Goal: Transaction & Acquisition: Purchase product/service

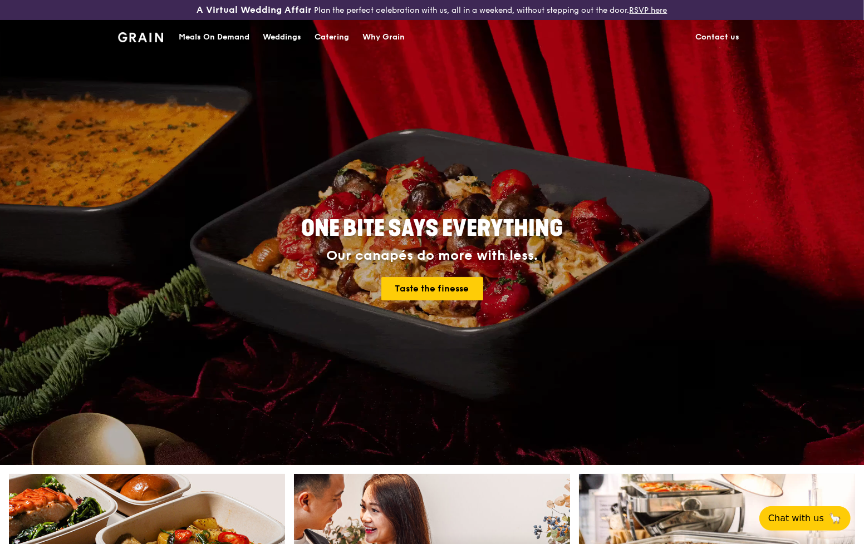
click at [218, 36] on div "Meals On Demand" at bounding box center [214, 37] width 71 height 33
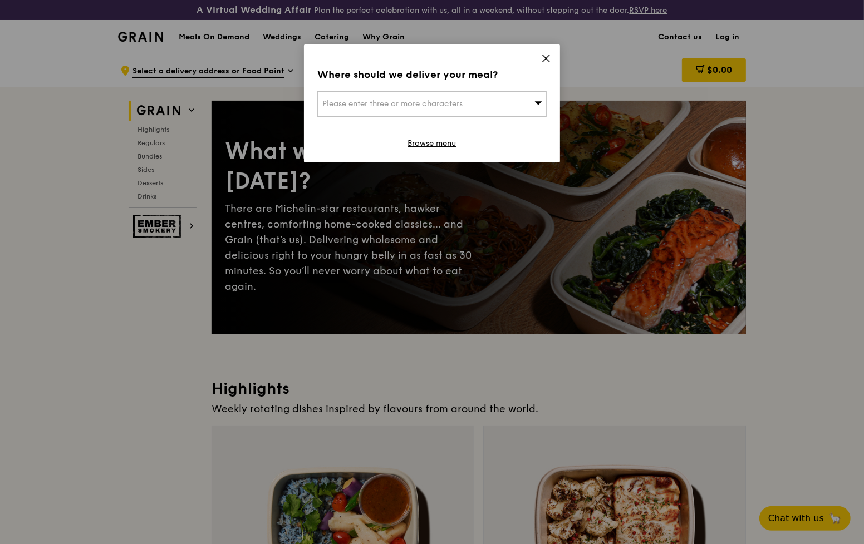
click at [426, 107] on span "Please enter three or more characters" at bounding box center [392, 103] width 140 height 9
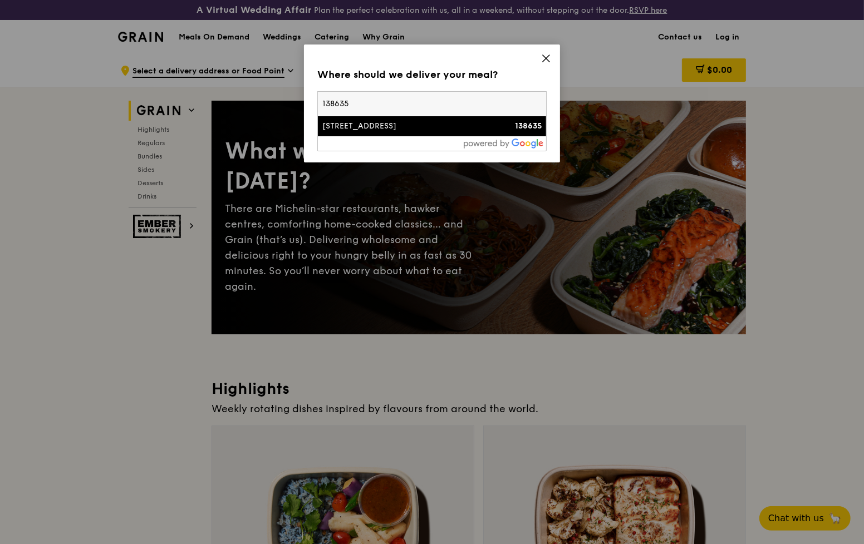
type input "138635"
click at [396, 131] on div "[STREET_ADDRESS]" at bounding box center [404, 126] width 165 height 11
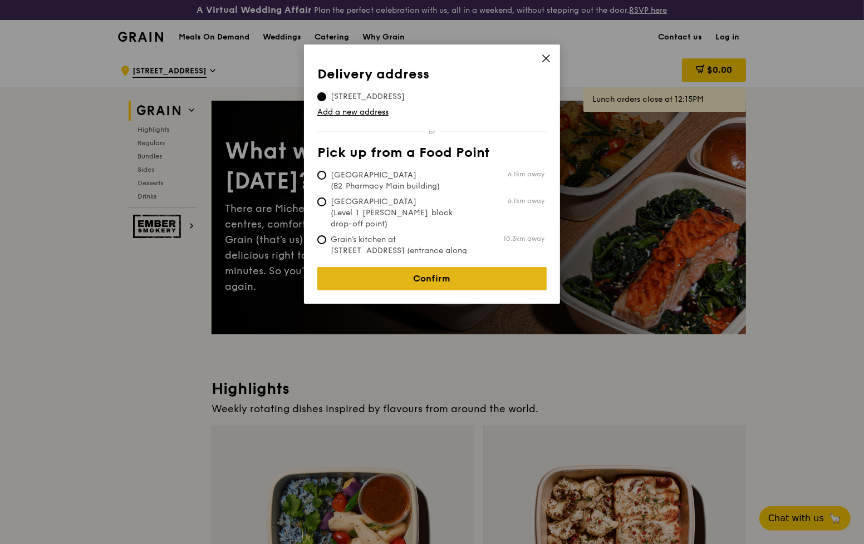
click at [433, 270] on link "Confirm" at bounding box center [431, 278] width 229 height 23
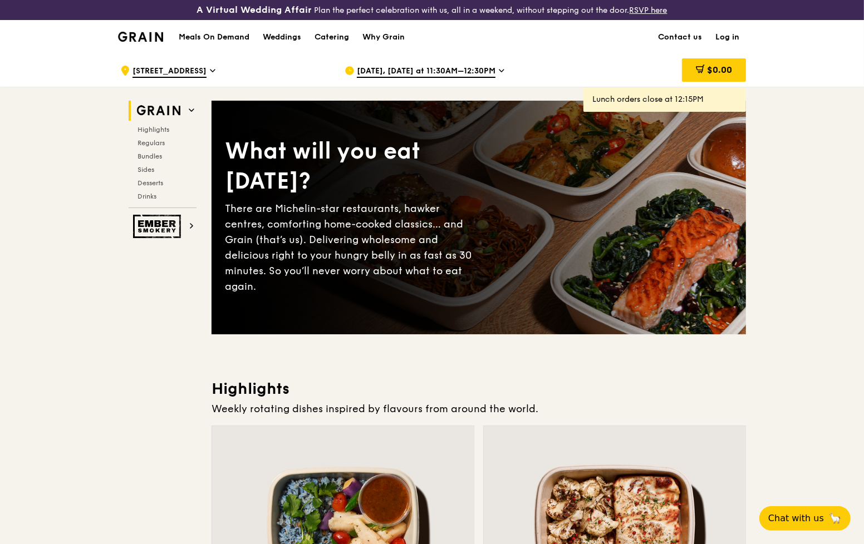
click at [413, 71] on span "[DATE], [DATE] at 11:30AM–12:30PM" at bounding box center [426, 72] width 139 height 12
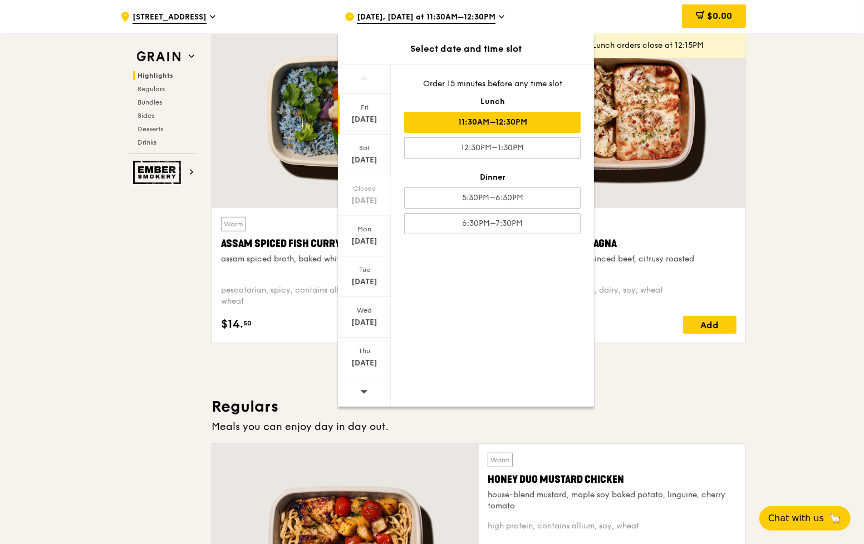
scroll to position [413, 0]
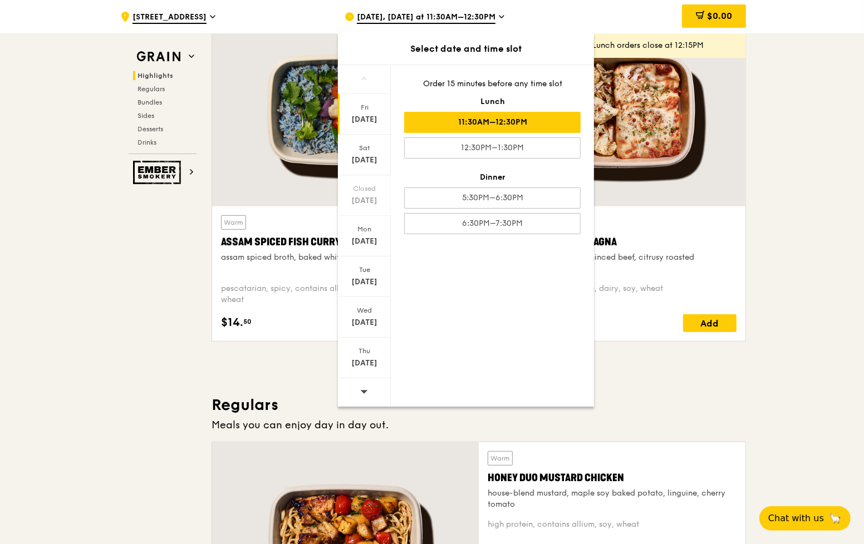
click at [362, 396] on icon at bounding box center [364, 391] width 8 height 8
click at [364, 244] on div "[DATE]" at bounding box center [365, 241] width 50 height 11
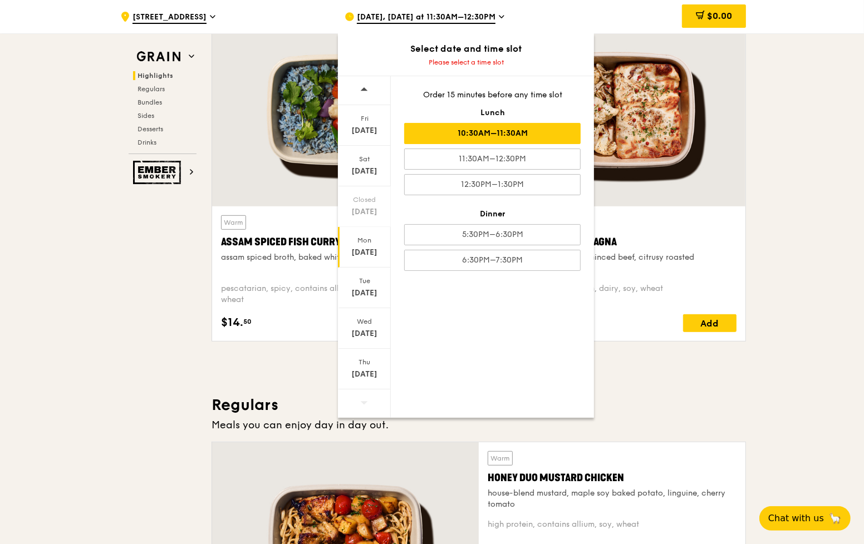
click at [503, 134] on div "10:30AM–11:30AM" at bounding box center [492, 133] width 176 height 21
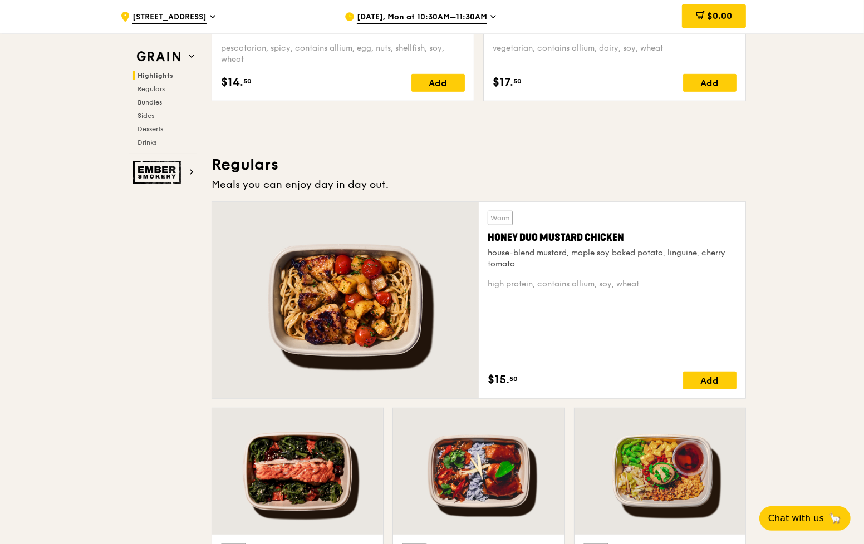
scroll to position [654, 0]
click at [153, 99] on span "Bundles" at bounding box center [151, 103] width 26 height 8
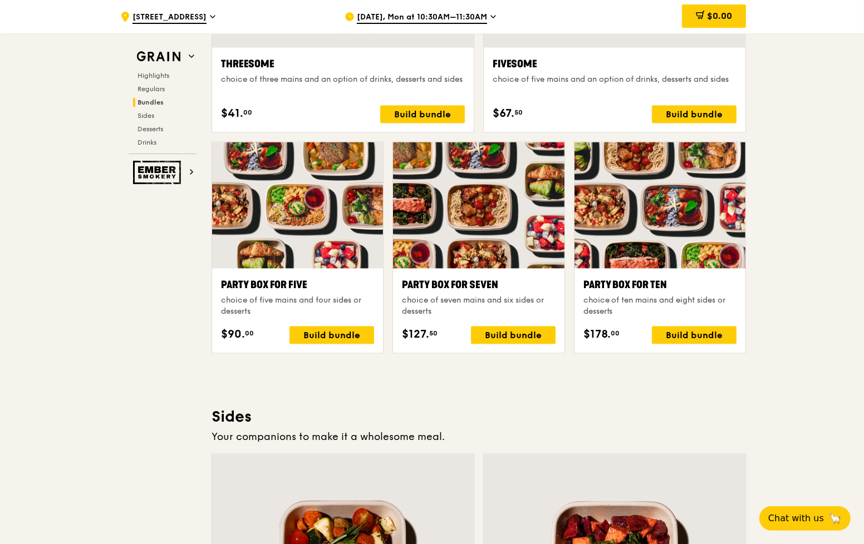
scroll to position [2150, 0]
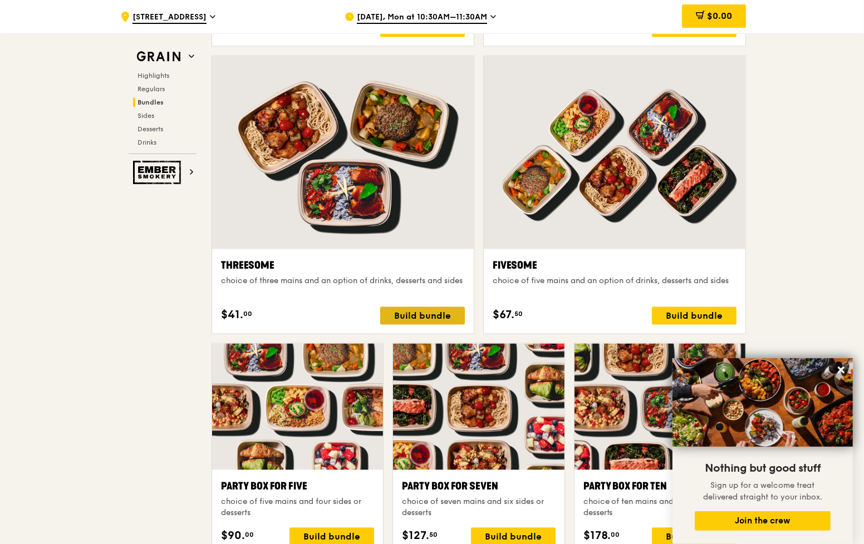
click at [410, 315] on div "Build bundle" at bounding box center [422, 316] width 85 height 18
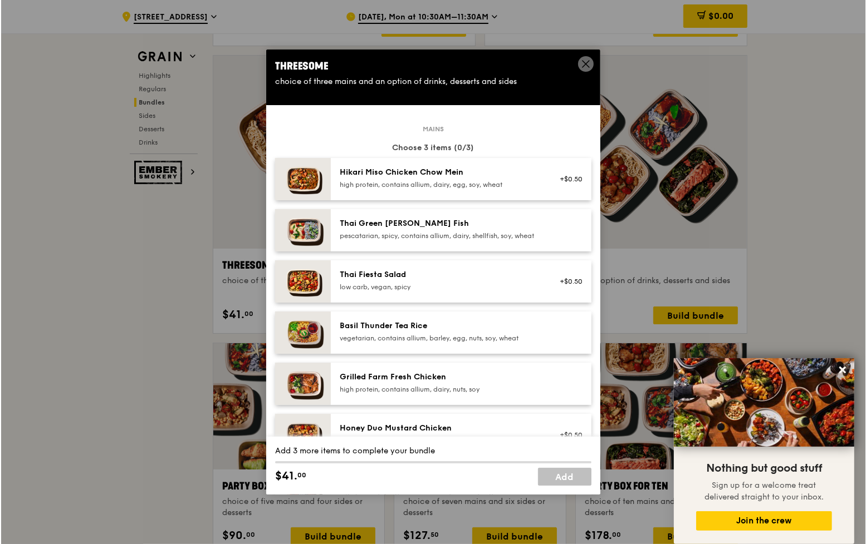
scroll to position [1947, 0]
click at [846, 368] on icon at bounding box center [843, 370] width 7 height 7
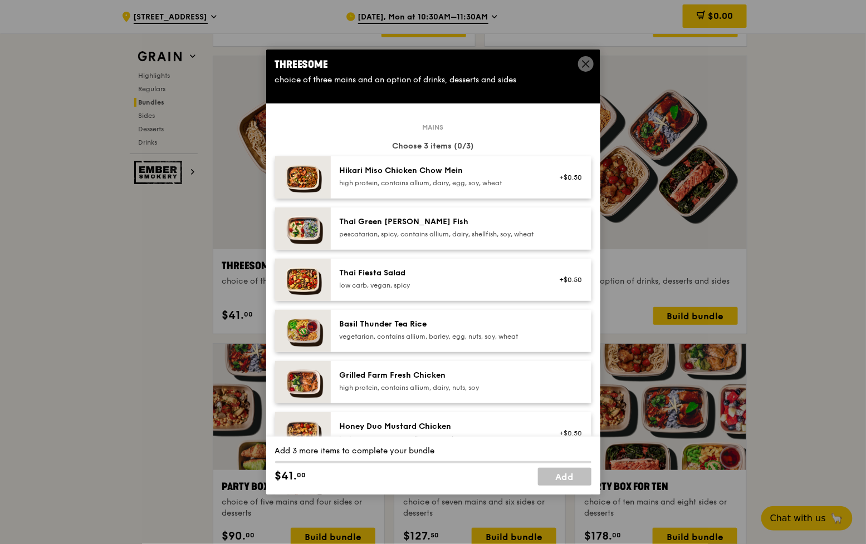
scroll to position [1, 0]
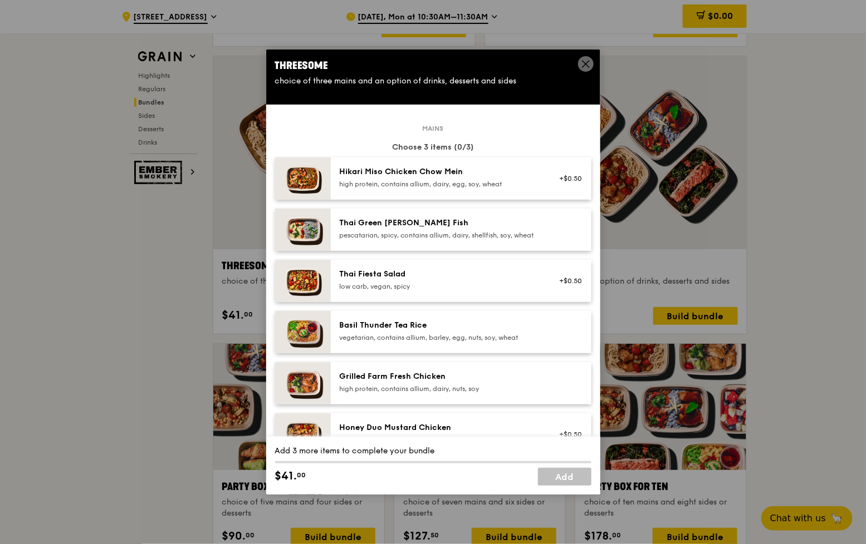
click at [410, 376] on div "Grilled Farm Fresh Chicken high protein, contains allium, dairy, nuts, soy" at bounding box center [461, 383] width 261 height 42
click at [444, 382] on div "Grilled Farm Fresh Chicken" at bounding box center [440, 376] width 200 height 11
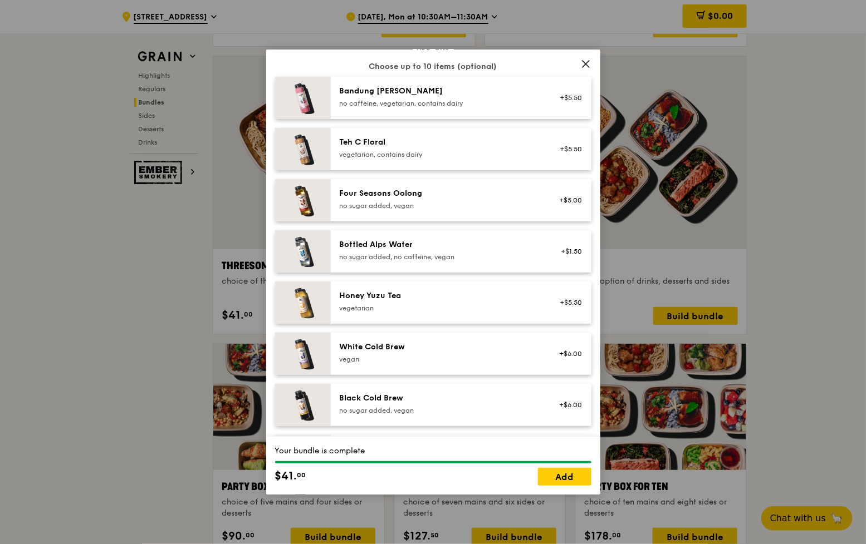
scroll to position [1273, 0]
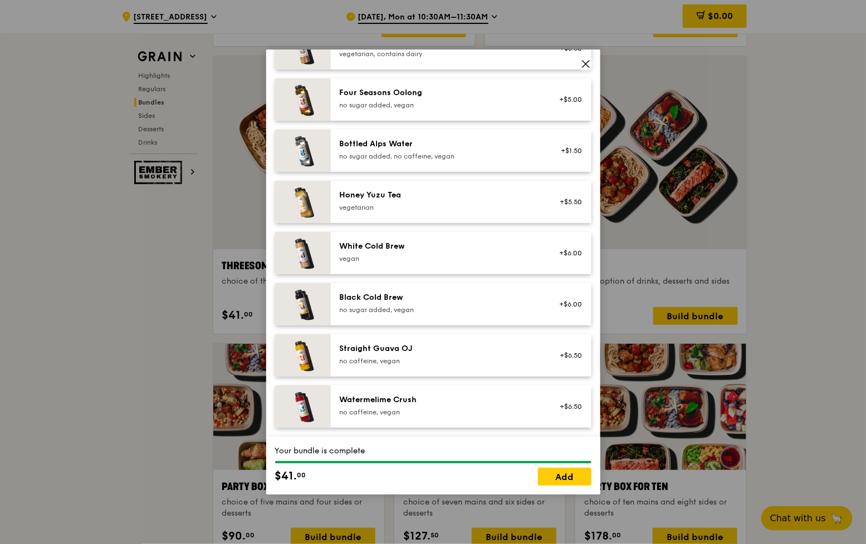
click at [464, 260] on div "vegan" at bounding box center [440, 258] width 200 height 9
click at [561, 479] on link "Add" at bounding box center [564, 477] width 53 height 18
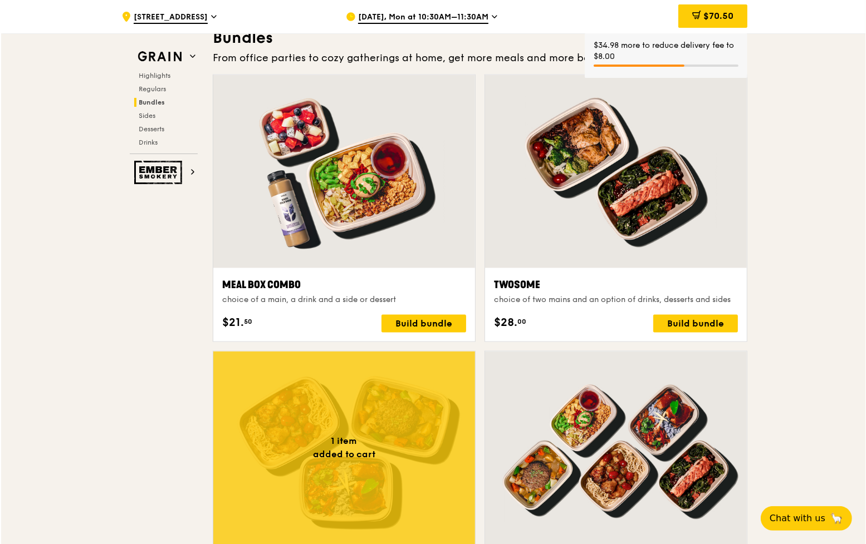
scroll to position [1650, 0]
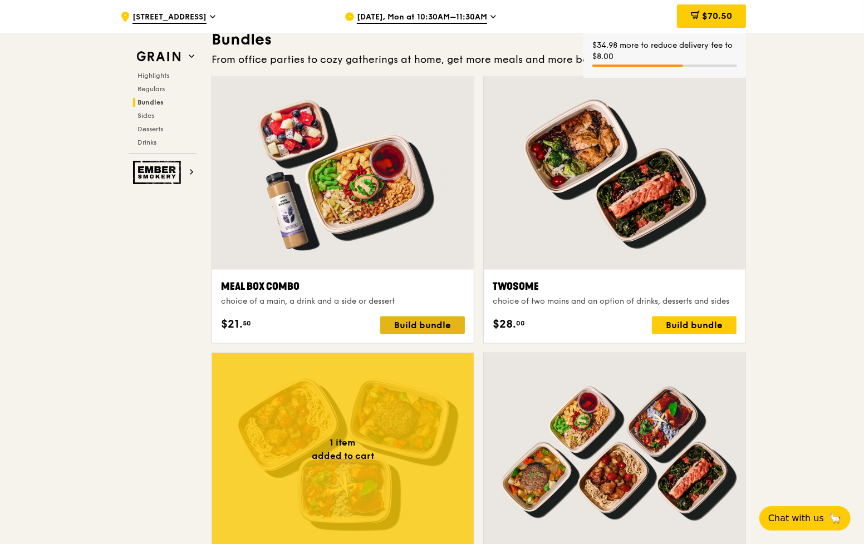
click at [414, 330] on div "Build bundle" at bounding box center [422, 326] width 85 height 18
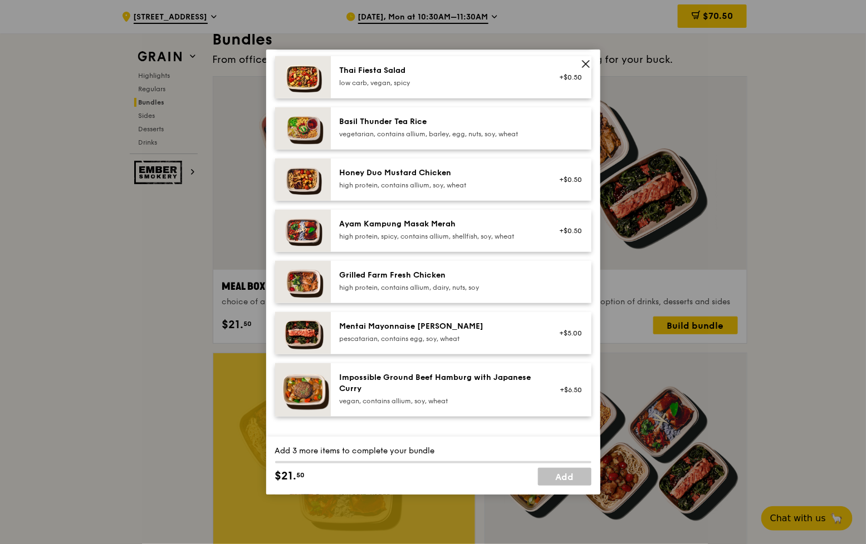
click at [479, 281] on div "Grilled Farm Fresh Chicken" at bounding box center [440, 275] width 200 height 11
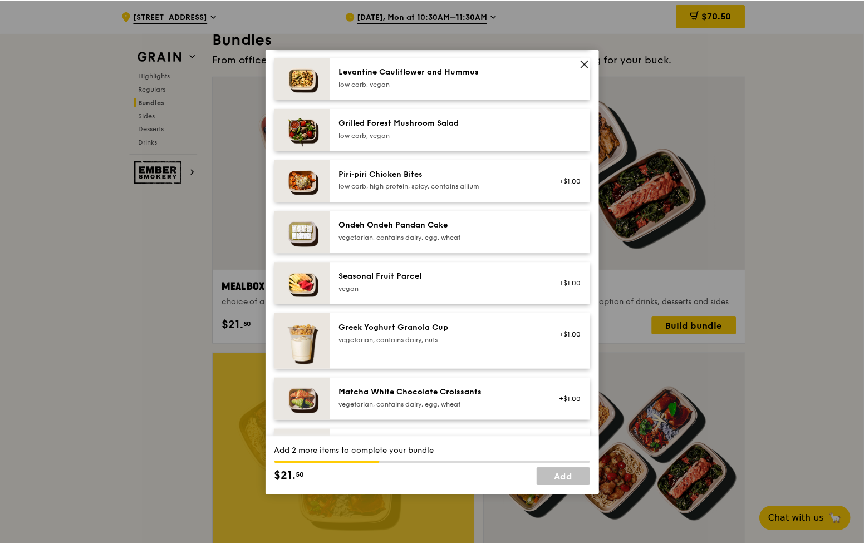
scroll to position [719, 0]
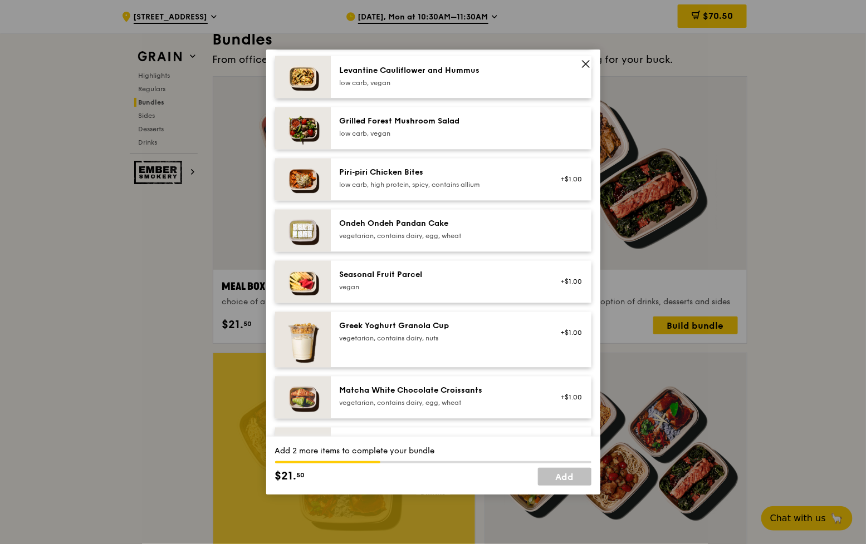
click at [586, 65] on icon at bounding box center [586, 64] width 10 height 10
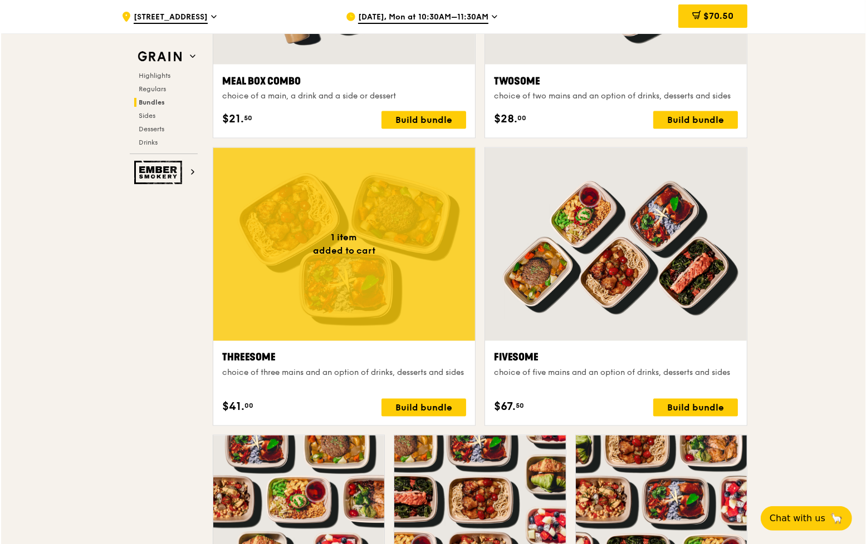
scroll to position [1856, 0]
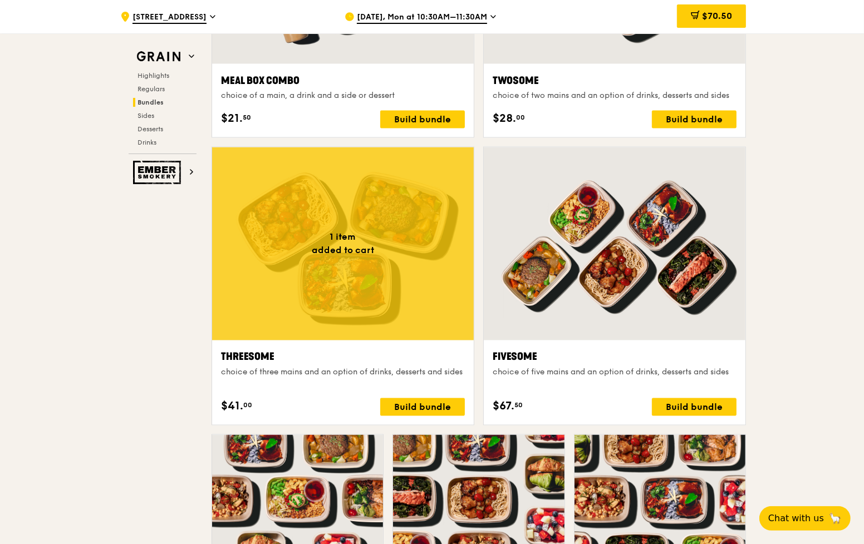
click at [408, 315] on div at bounding box center [343, 244] width 262 height 193
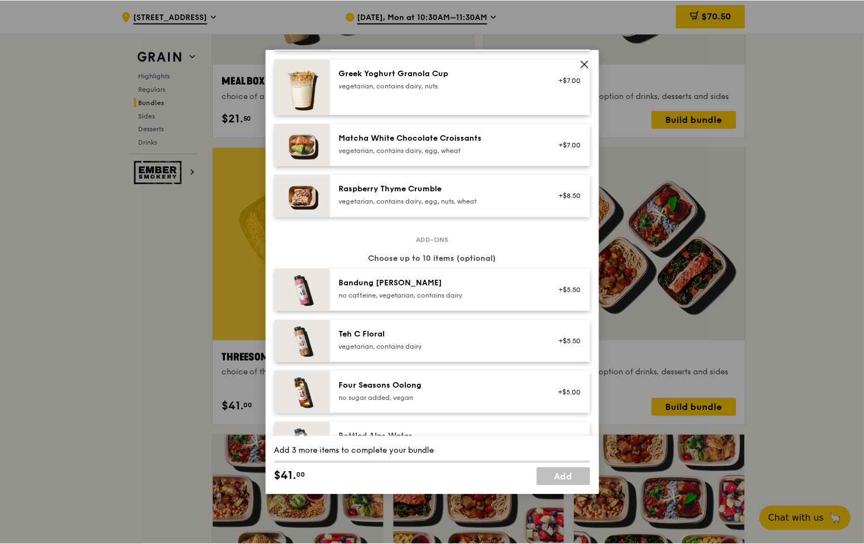
scroll to position [971, 0]
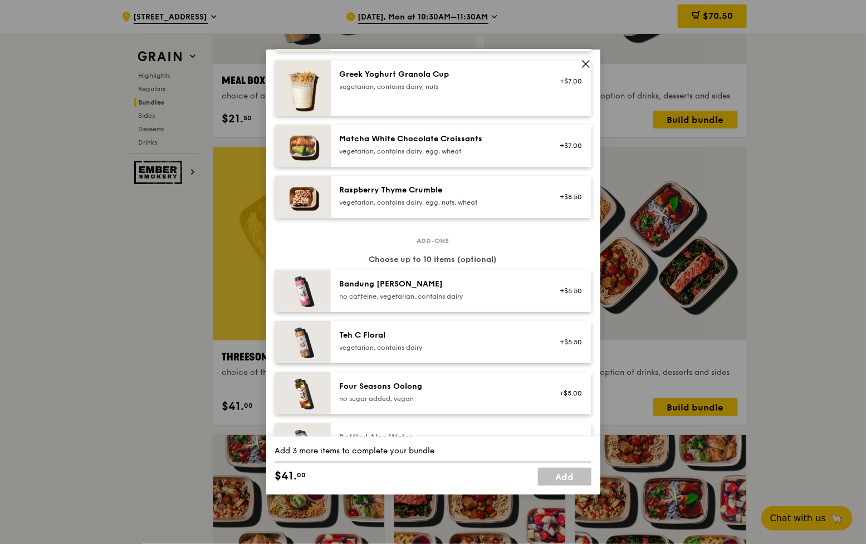
click at [585, 65] on icon at bounding box center [585, 64] width 7 height 7
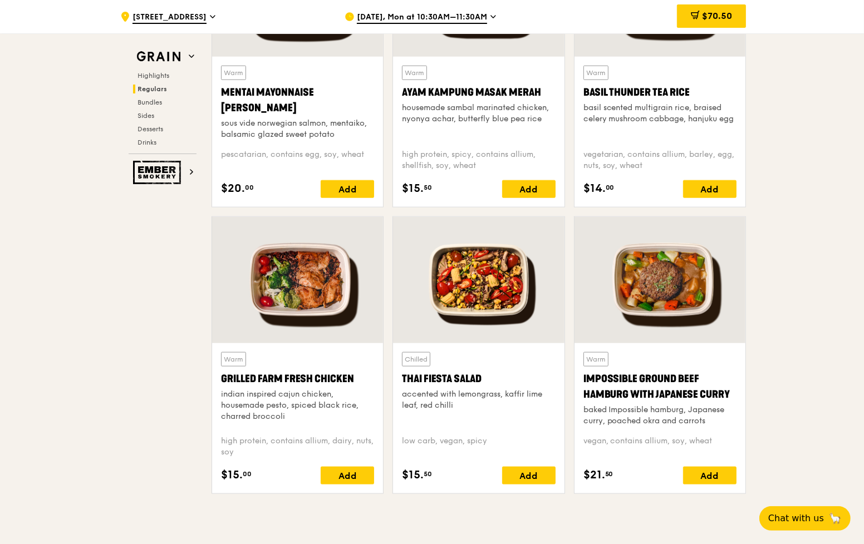
scroll to position [1133, 0]
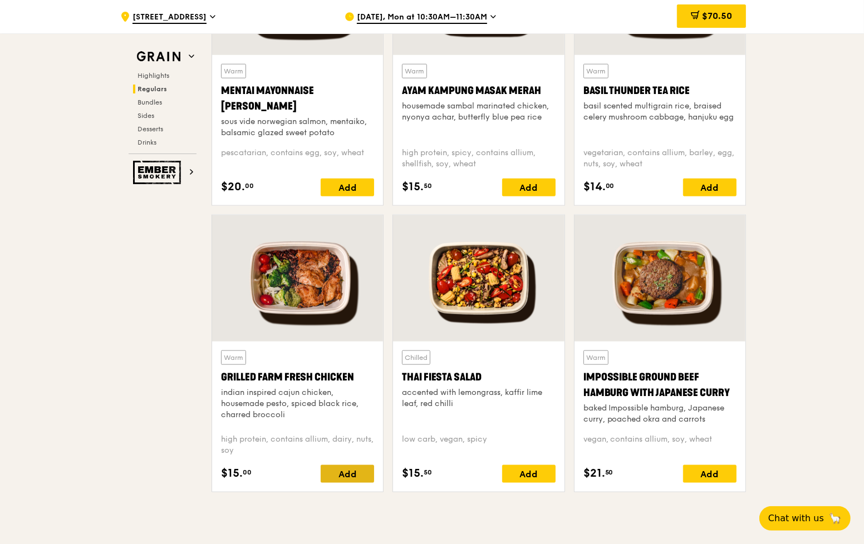
click at [359, 475] on div "Add" at bounding box center [347, 474] width 53 height 18
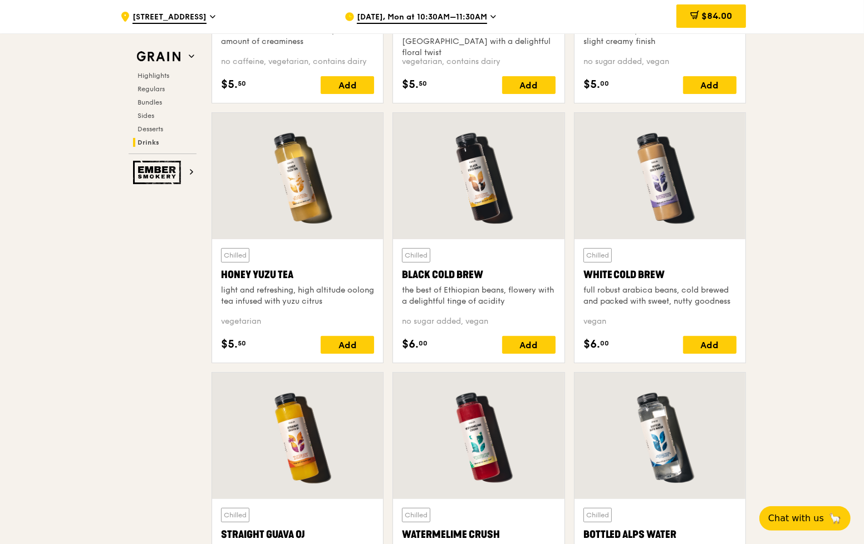
scroll to position [4123, 0]
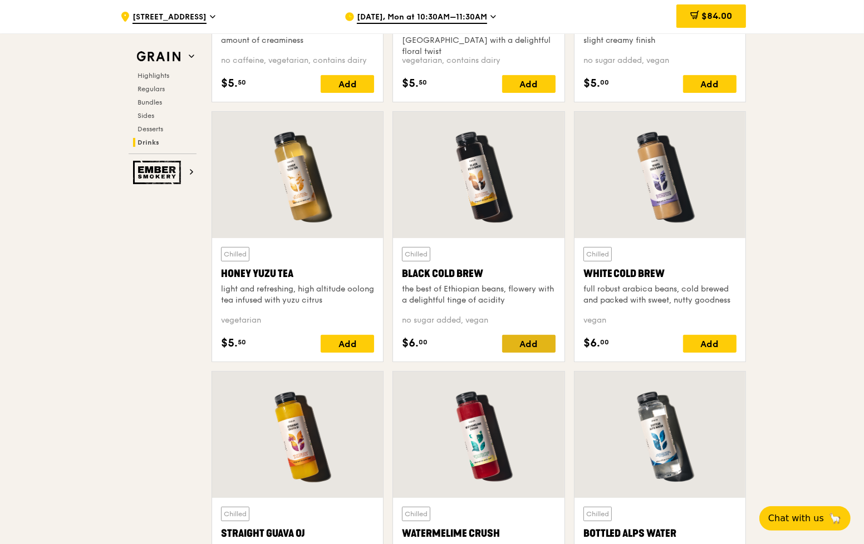
click at [531, 342] on div "Add" at bounding box center [528, 344] width 53 height 18
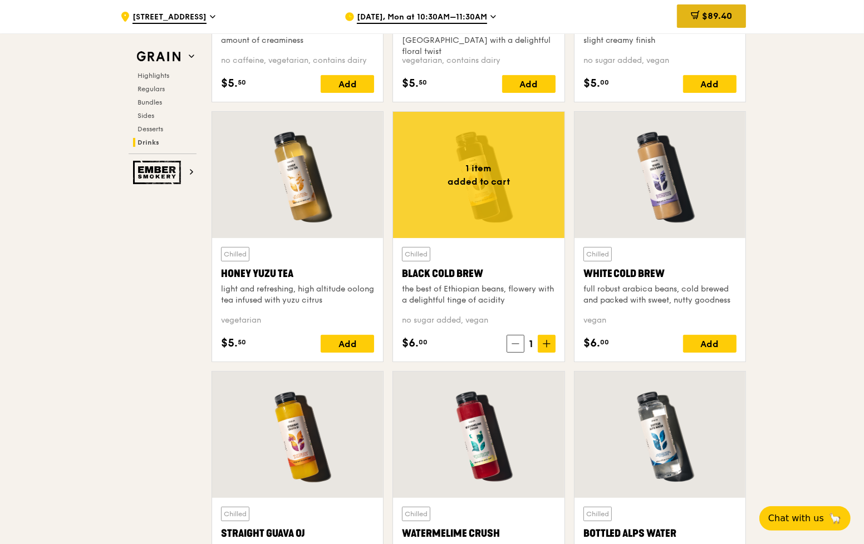
click at [702, 21] on span "$89.40" at bounding box center [717, 16] width 30 height 11
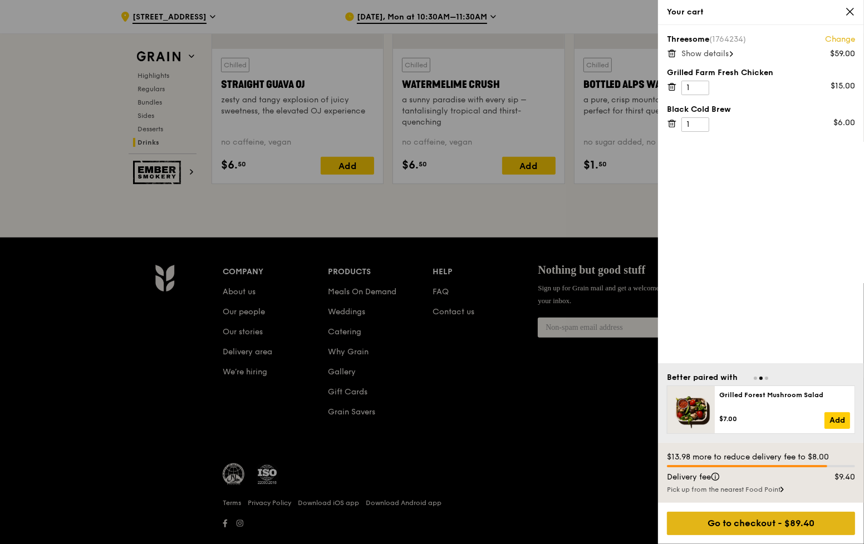
scroll to position [4595, 0]
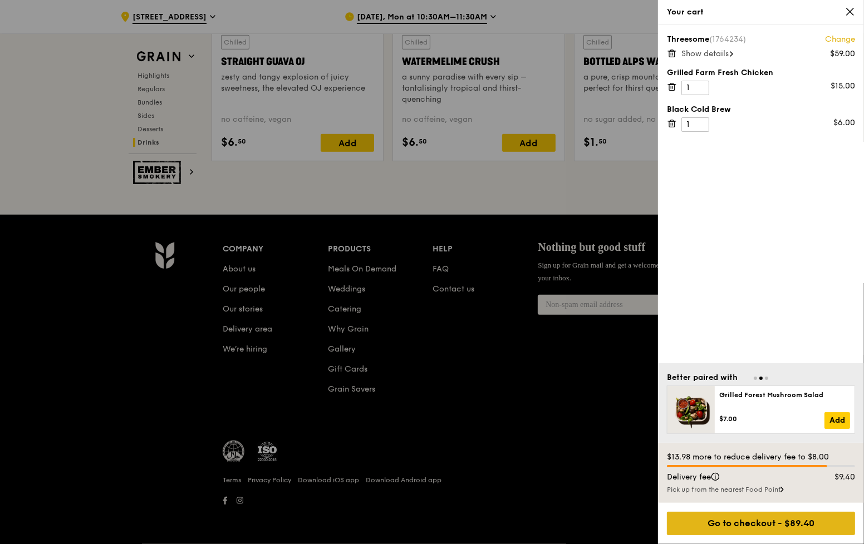
click at [760, 523] on div "Go to checkout - $89.40" at bounding box center [761, 523] width 188 height 23
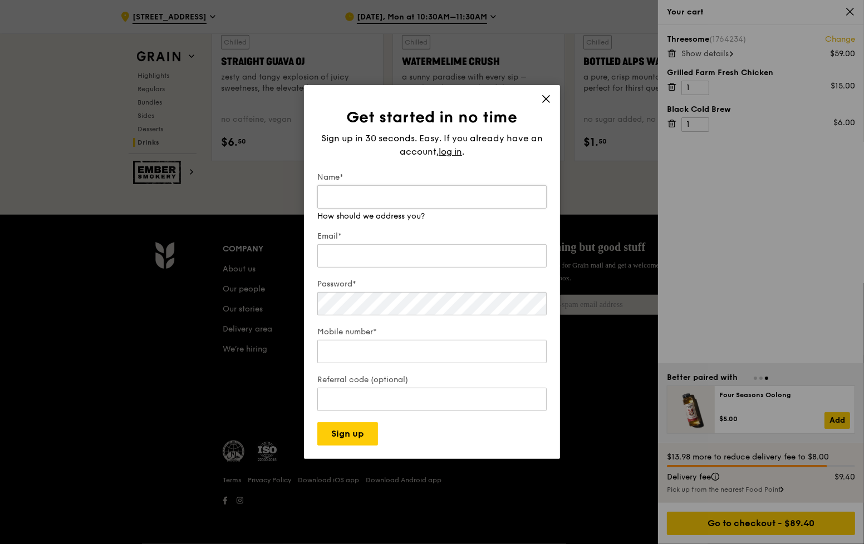
click at [366, 198] on input "Name*" at bounding box center [431, 196] width 229 height 23
type input "[PERSON_NAME]"
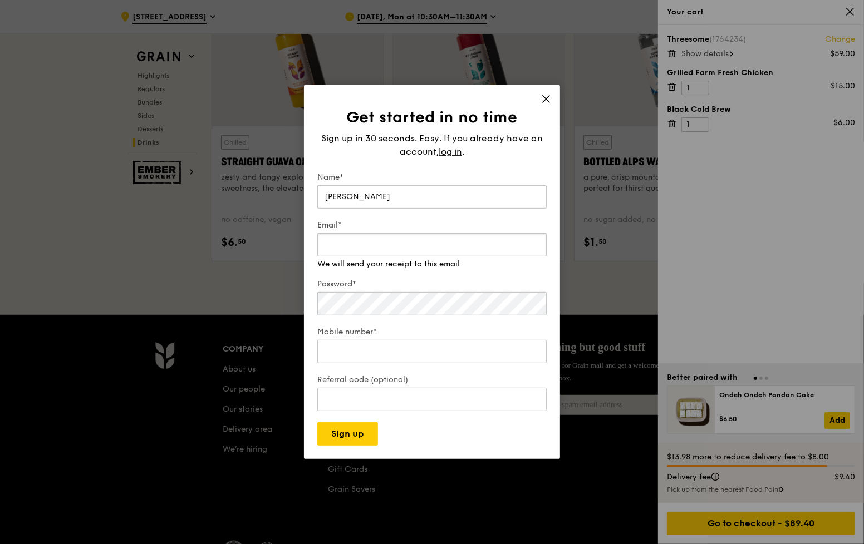
scroll to position [4494, 0]
click at [543, 101] on icon at bounding box center [546, 99] width 10 height 10
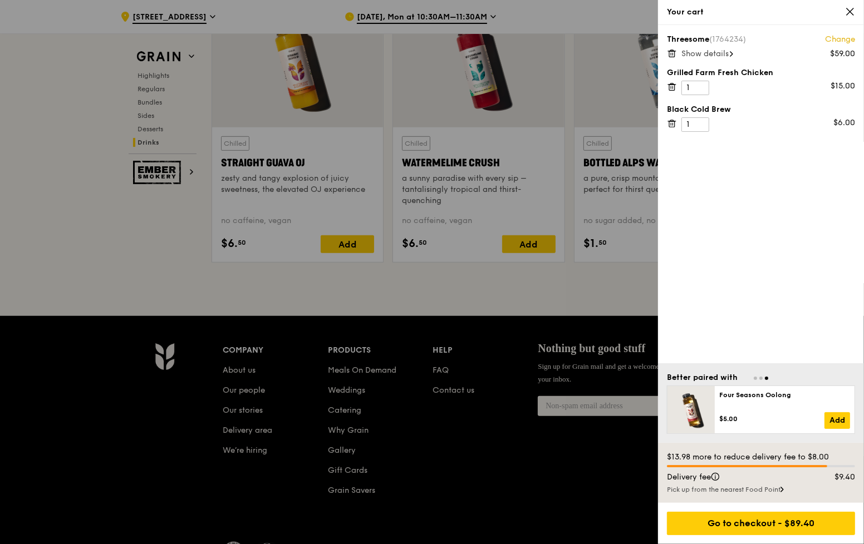
click at [846, 13] on icon at bounding box center [850, 12] width 10 height 10
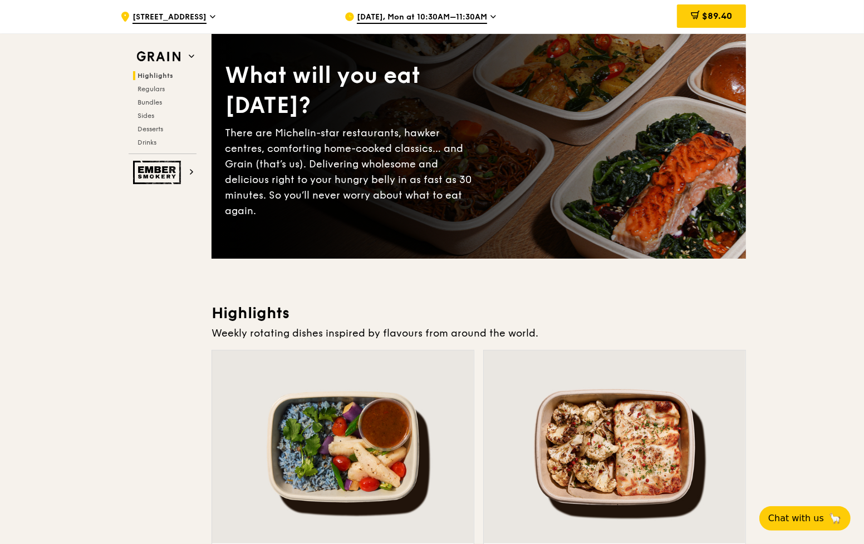
scroll to position [0, 0]
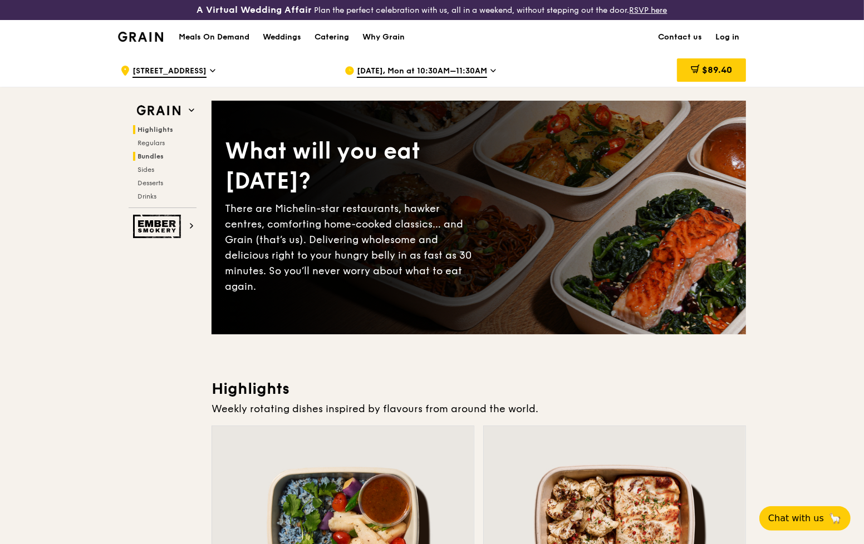
click at [150, 156] on span "Bundles" at bounding box center [151, 157] width 26 height 8
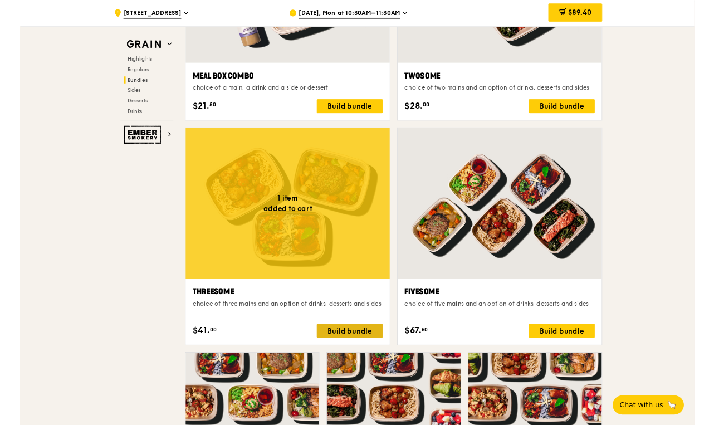
scroll to position [1840, 0]
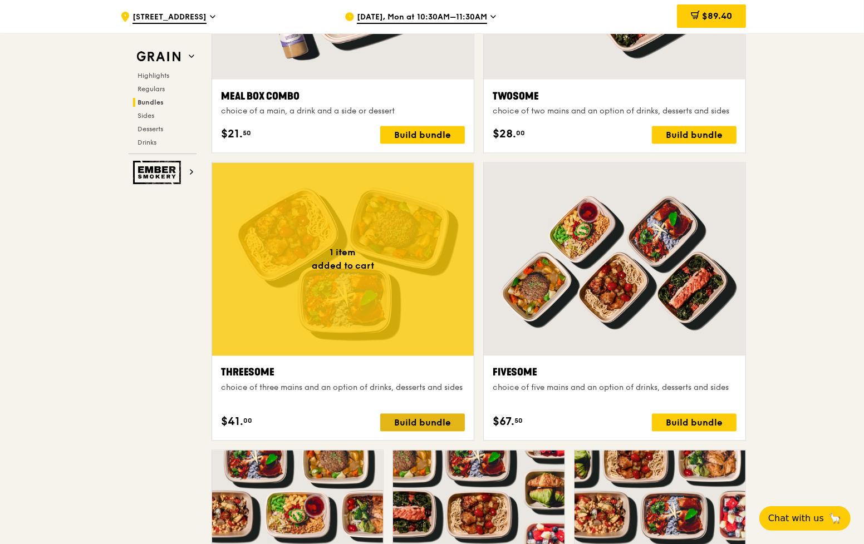
click at [411, 422] on div "Build bundle" at bounding box center [422, 423] width 85 height 18
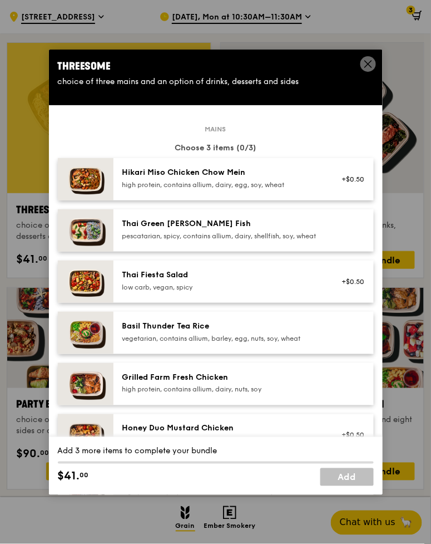
scroll to position [1783, 0]
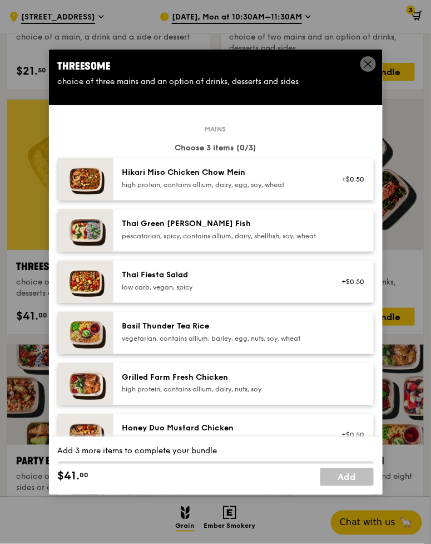
click at [146, 381] on div "Grilled Farm Fresh Chicken" at bounding box center [222, 377] width 200 height 11
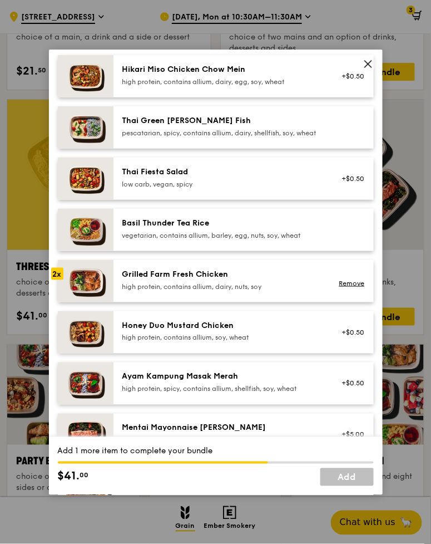
click at [355, 287] on link "Remove" at bounding box center [352, 283] width 26 height 8
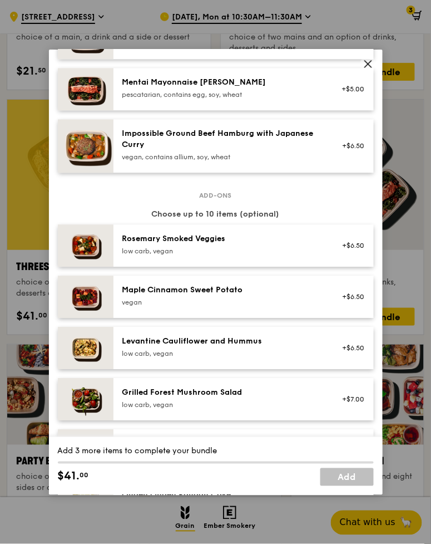
scroll to position [346, 0]
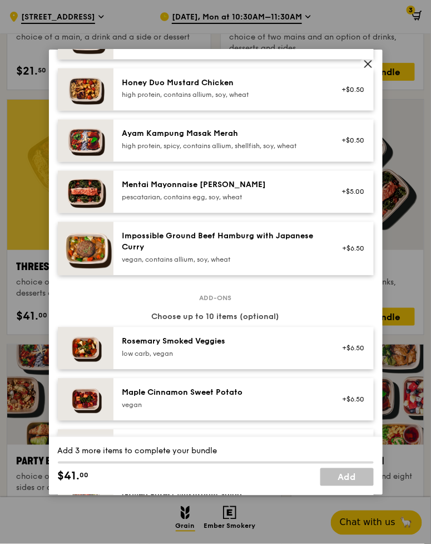
click at [370, 67] on icon at bounding box center [369, 64] width 10 height 10
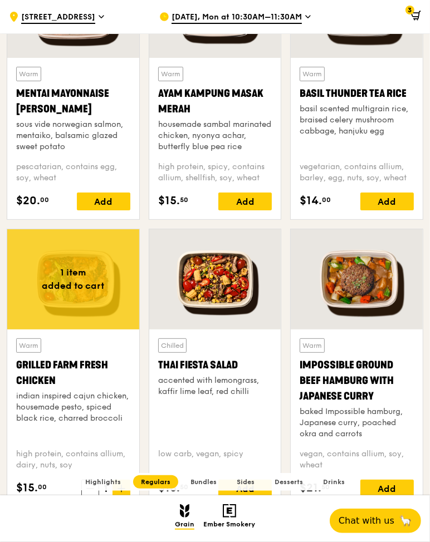
scroll to position [1014, 0]
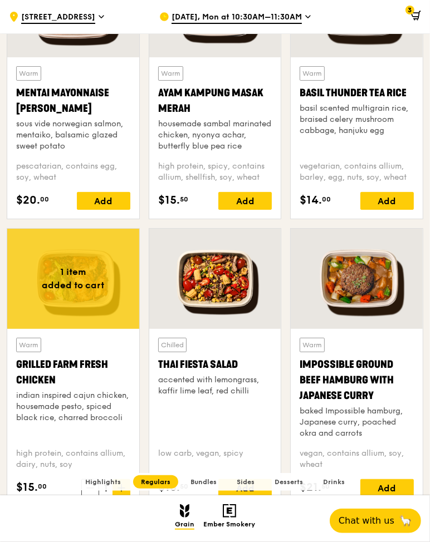
click at [81, 307] on div at bounding box center [73, 279] width 132 height 100
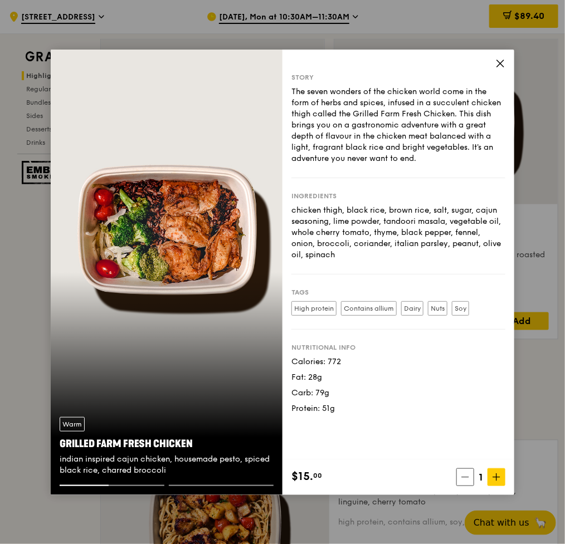
scroll to position [190, 0]
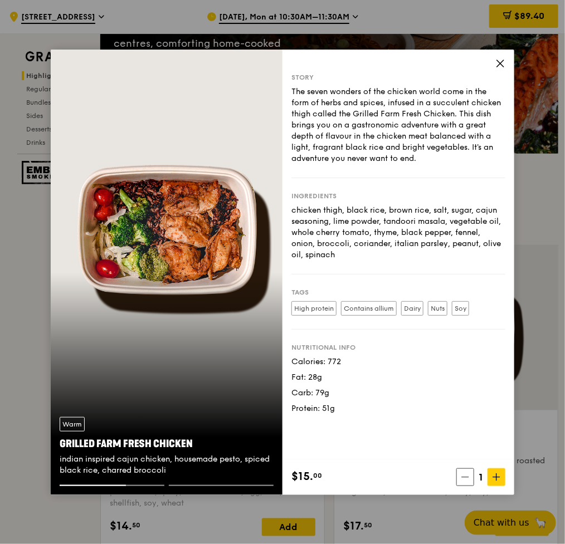
click at [319, 112] on div "The seven wonders of the chicken world come in the form of herbs and spices, in…" at bounding box center [398, 125] width 214 height 78
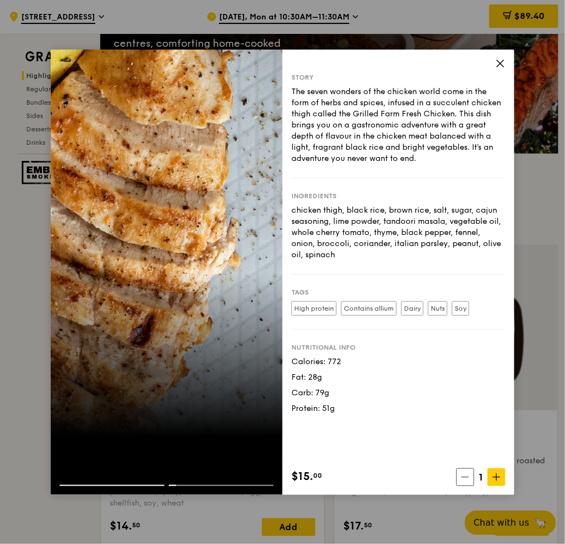
drag, startPoint x: 291, startPoint y: 209, endPoint x: 338, endPoint y: 254, distance: 65.0
click at [338, 254] on div "chicken thigh, black rice, brown rice, salt, sugar, cajun seasoning, lime powde…" at bounding box center [398, 233] width 214 height 56
copy div "chicken thigh, black rice, brown rice, salt, sugar, cajun seasoning, lime powde…"
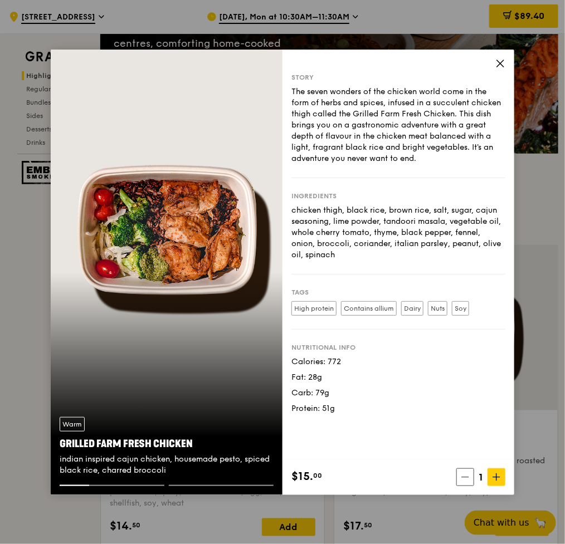
click at [503, 62] on icon at bounding box center [500, 63] width 10 height 10
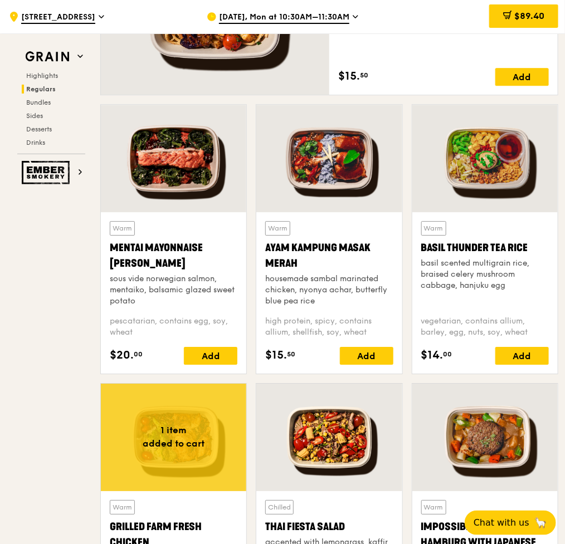
click at [487, 173] on div at bounding box center [484, 158] width 145 height 107
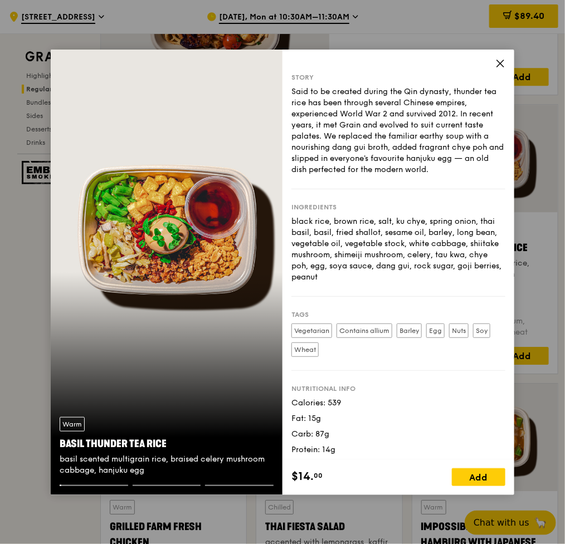
scroll to position [911, 0]
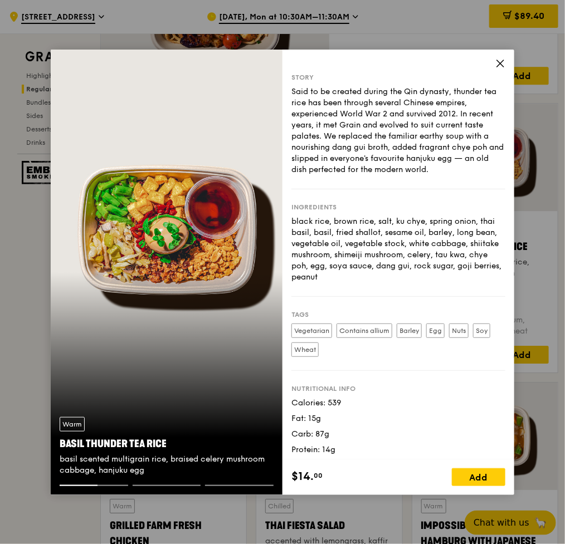
drag, startPoint x: 306, startPoint y: 234, endPoint x: 299, endPoint y: 227, distance: 10.2
click at [306, 233] on div "black rice, brown rice, salt, ku chye, spring onion, thai basil, basil, fried s…" at bounding box center [398, 249] width 214 height 67
drag, startPoint x: 293, startPoint y: 220, endPoint x: 380, endPoint y: 275, distance: 102.9
click at [380, 275] on div "black rice, brown rice, salt, ku chye, spring onion, thai basil, basil, fried s…" at bounding box center [398, 249] width 214 height 67
copy div "black rice, brown rice, salt, ku chye, spring onion, thai basil, basil, fried s…"
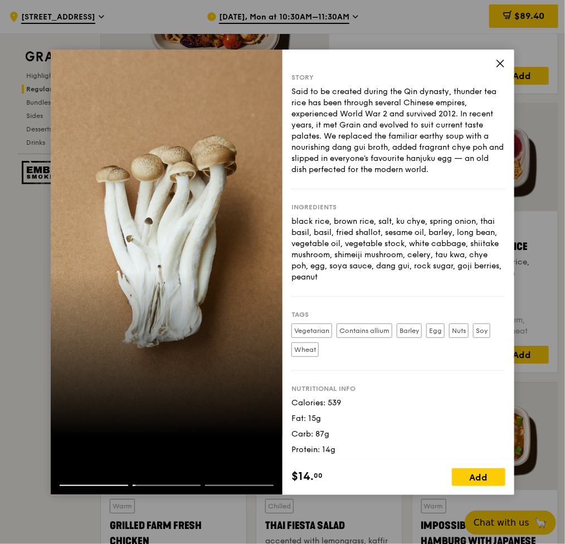
click at [499, 66] on icon at bounding box center [500, 63] width 10 height 10
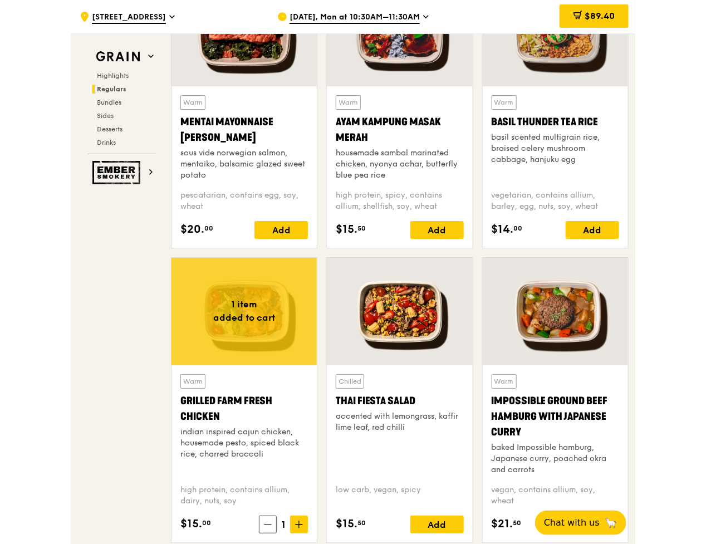
scroll to position [0, 0]
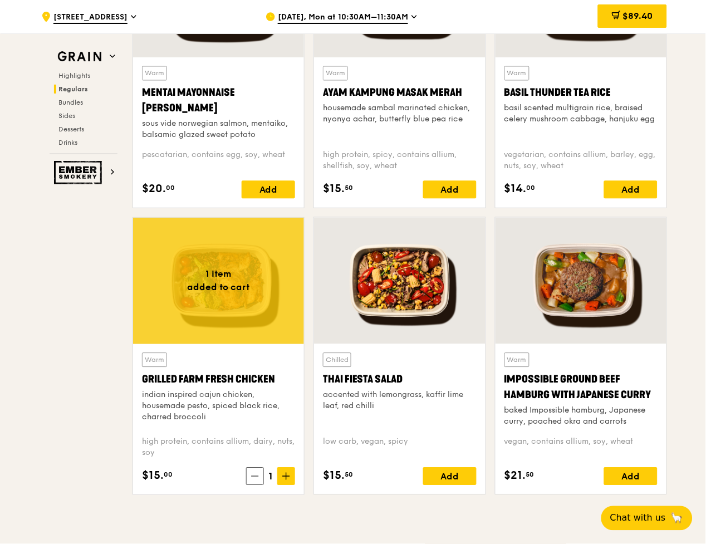
click at [243, 298] on div at bounding box center [218, 281] width 171 height 126
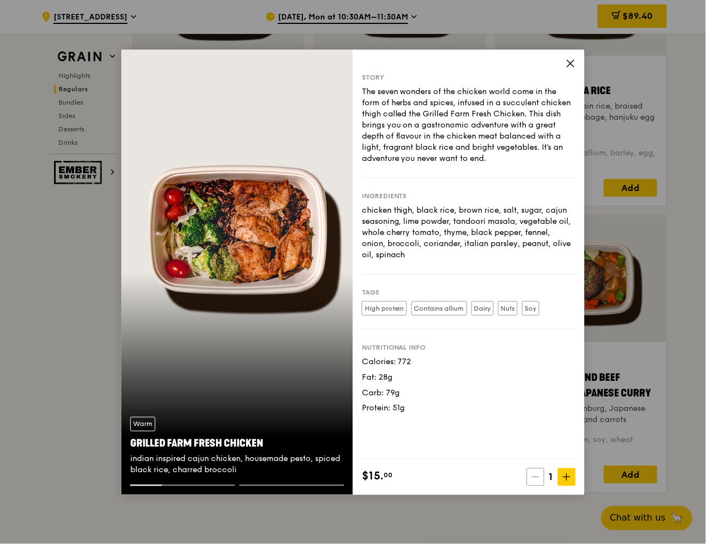
click at [536, 479] on icon at bounding box center [536, 477] width 8 height 8
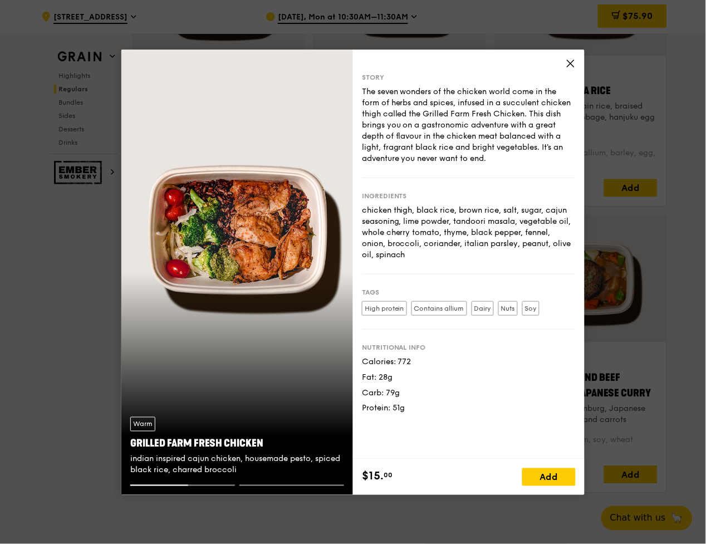
click at [574, 60] on icon at bounding box center [571, 63] width 10 height 10
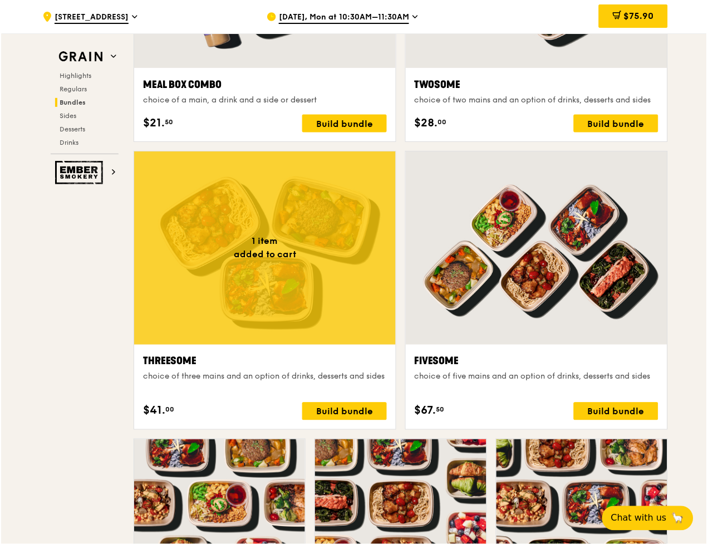
scroll to position [1854, 0]
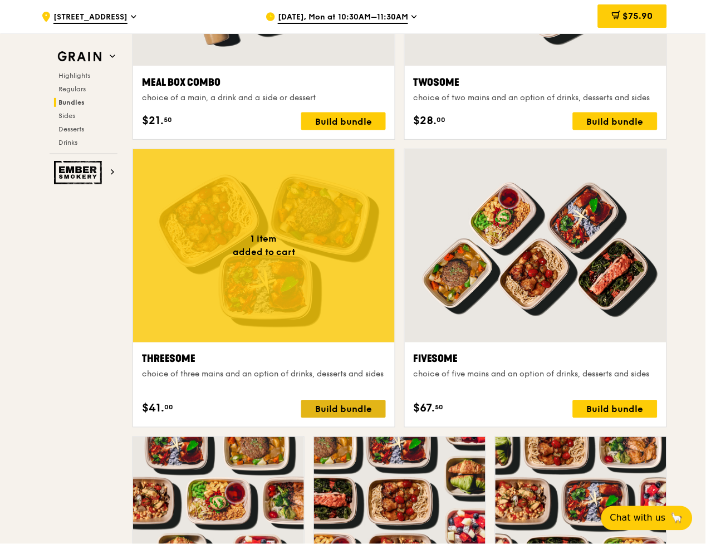
click at [338, 416] on div "Build bundle" at bounding box center [343, 409] width 85 height 18
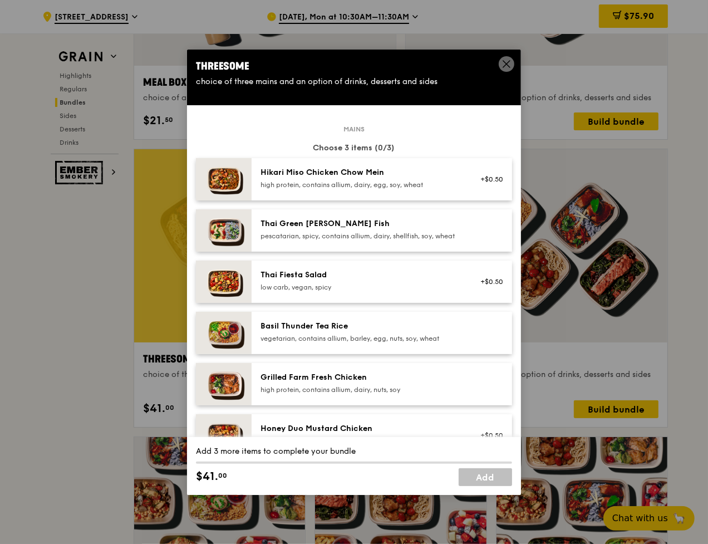
click at [285, 222] on div "Thai Green [PERSON_NAME] Fish" at bounding box center [361, 223] width 200 height 11
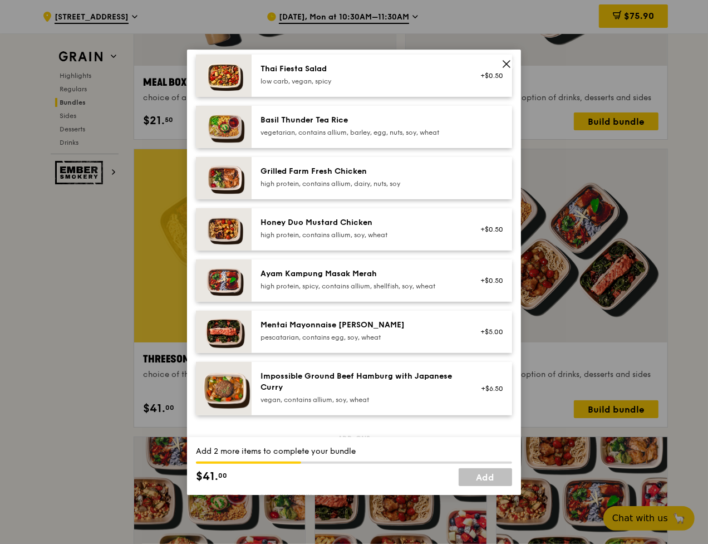
scroll to position [0, 0]
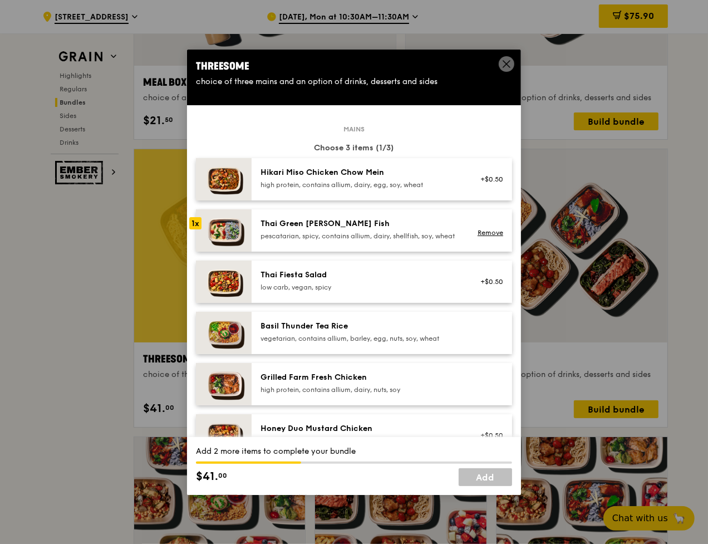
click at [490, 235] on link "Remove" at bounding box center [491, 233] width 26 height 8
click at [503, 61] on icon at bounding box center [507, 64] width 10 height 10
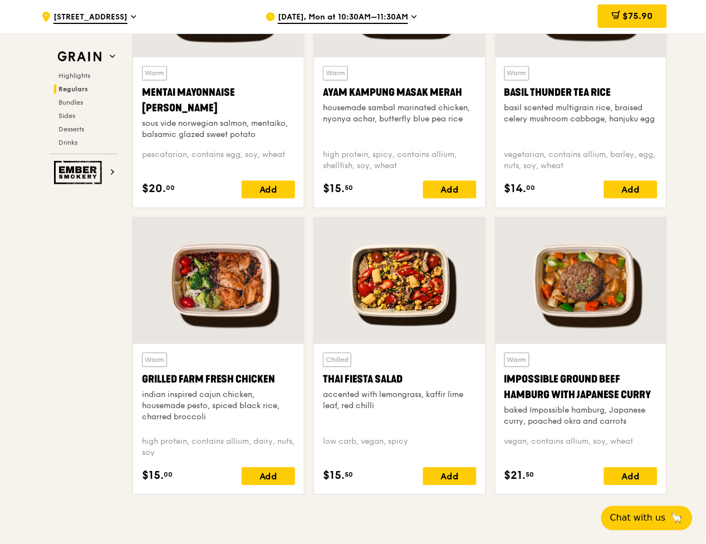
scroll to position [1131, 0]
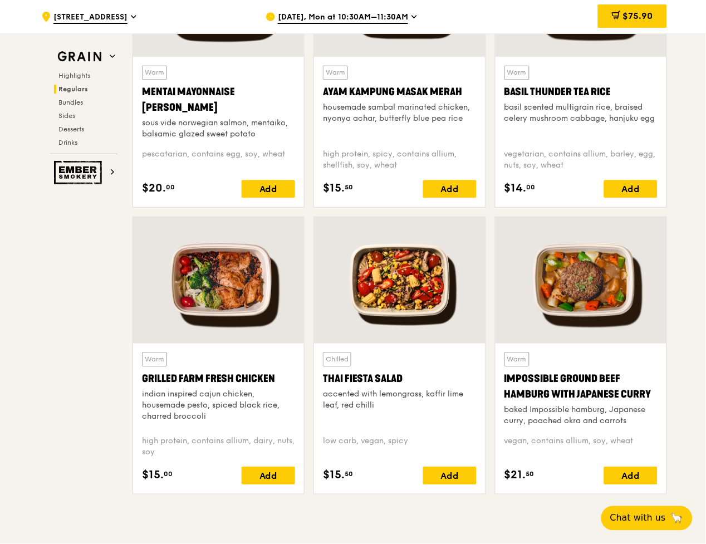
click at [384, 302] on div at bounding box center [399, 280] width 171 height 126
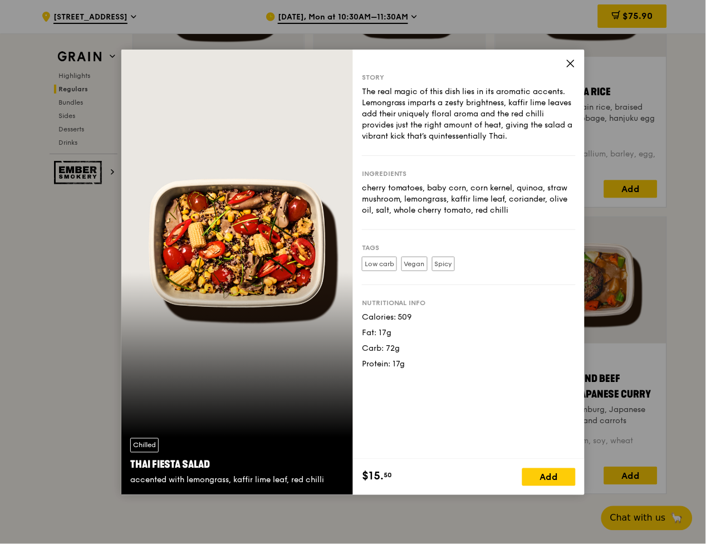
click at [568, 59] on icon at bounding box center [571, 63] width 10 height 10
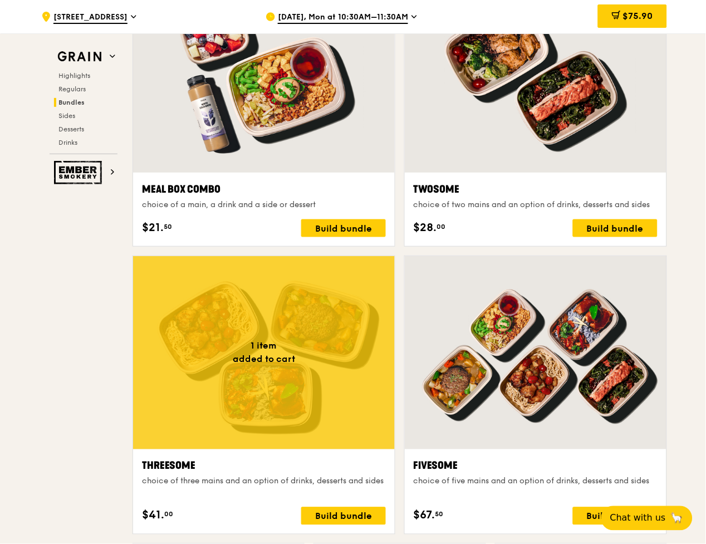
scroll to position [1748, 0]
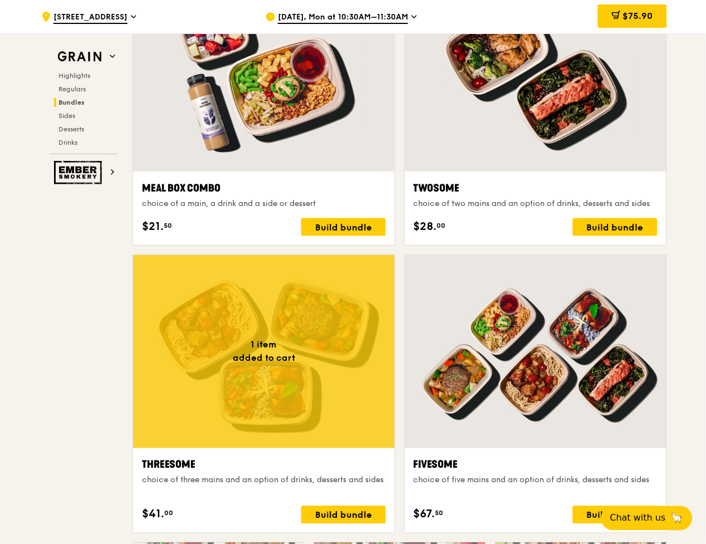
click at [268, 371] on div at bounding box center [264, 351] width 262 height 193
click at [634, 15] on span "$75.90" at bounding box center [638, 16] width 30 height 11
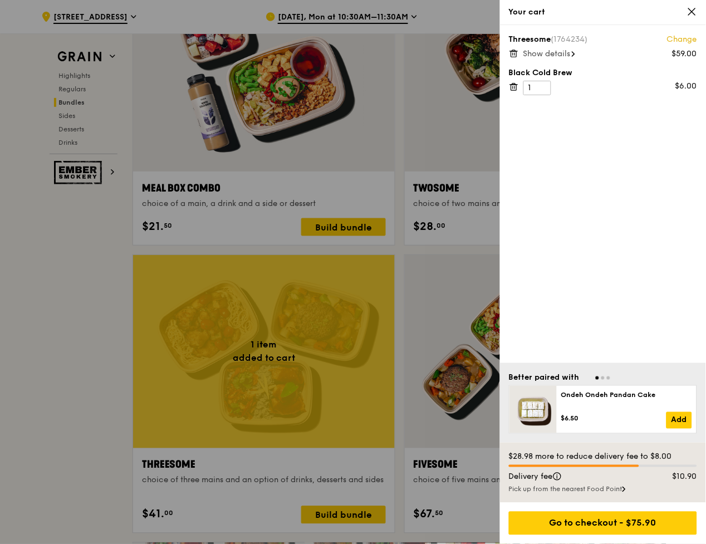
click at [516, 51] on icon at bounding box center [514, 53] width 10 height 10
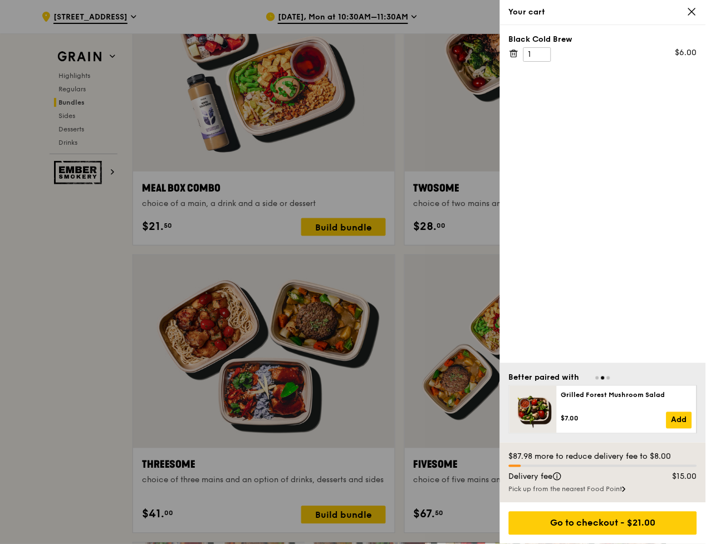
click at [511, 53] on icon at bounding box center [514, 54] width 6 height 6
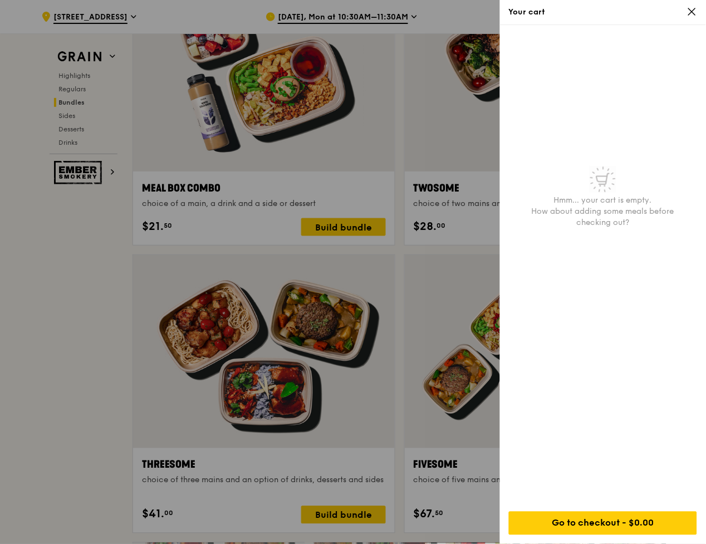
click at [688, 14] on icon at bounding box center [692, 12] width 10 height 10
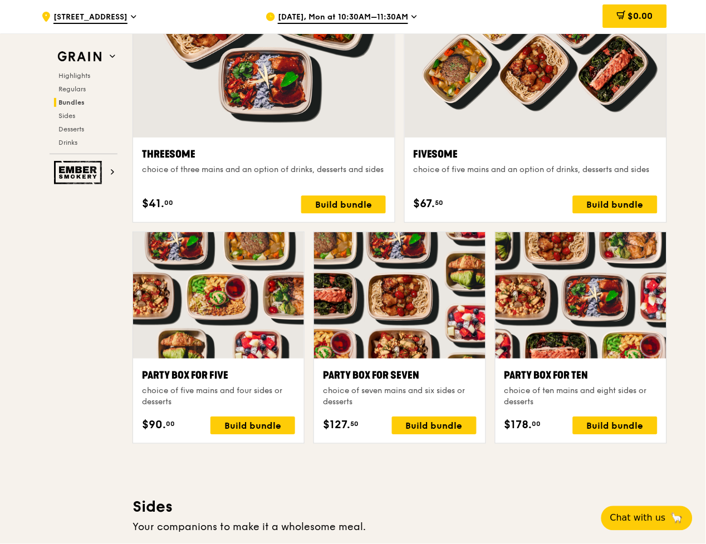
scroll to position [2058, 0]
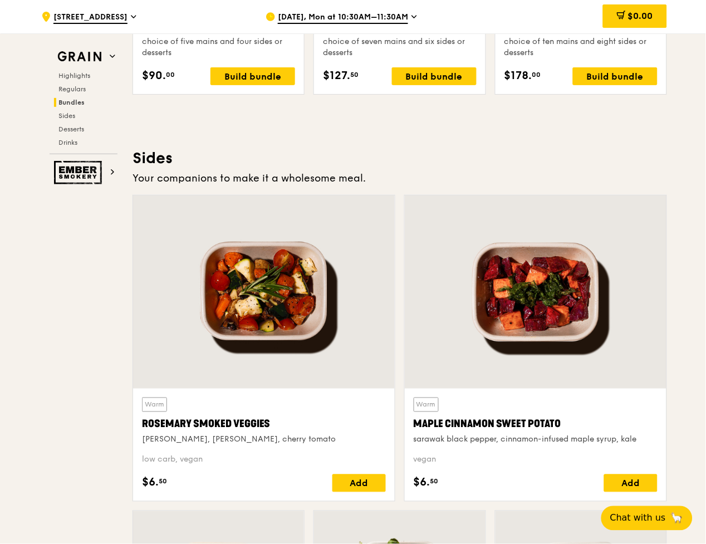
click at [656, 414] on div "Warm Maple Cinnamon Sweet Potato sarawak black pepper, cinnamon-infused maple s…" at bounding box center [536, 422] width 244 height 48
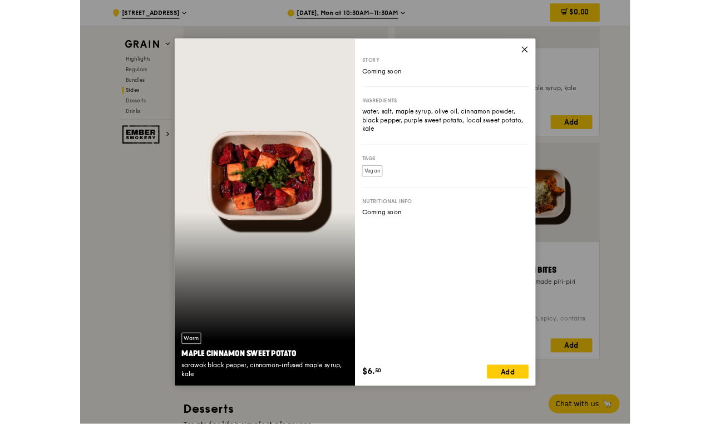
scroll to position [2735, 0]
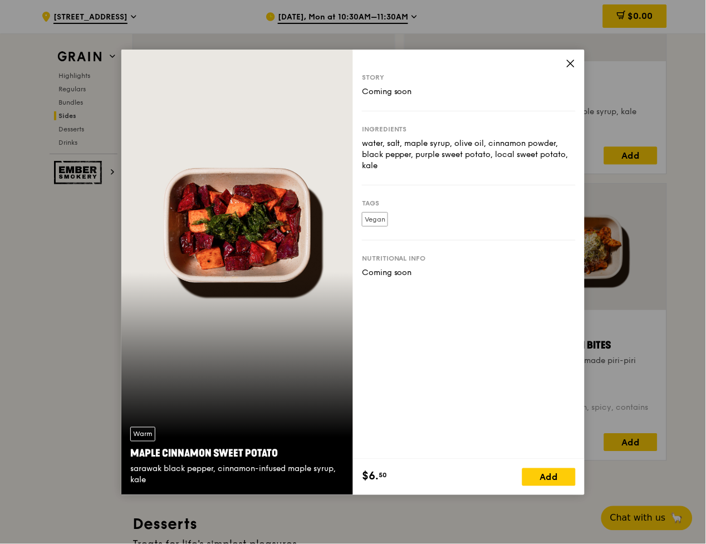
click at [565, 62] on div "Story Coming soon Ingredients water, salt, maple syrup, olive oil, cinnamon pow…" at bounding box center [469, 255] width 232 height 410
click at [574, 62] on icon at bounding box center [571, 63] width 10 height 10
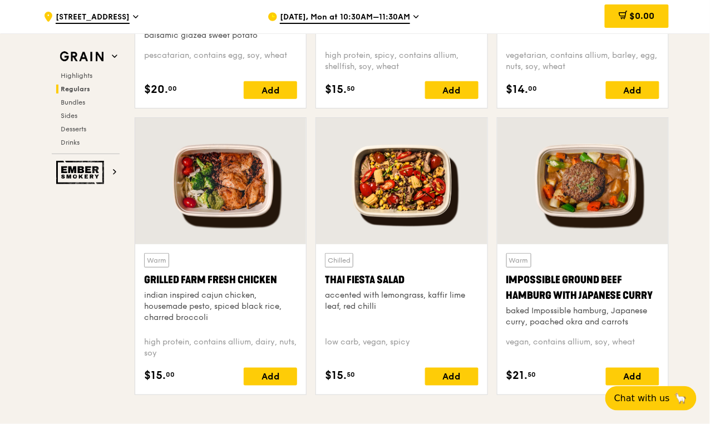
scroll to position [1231, 0]
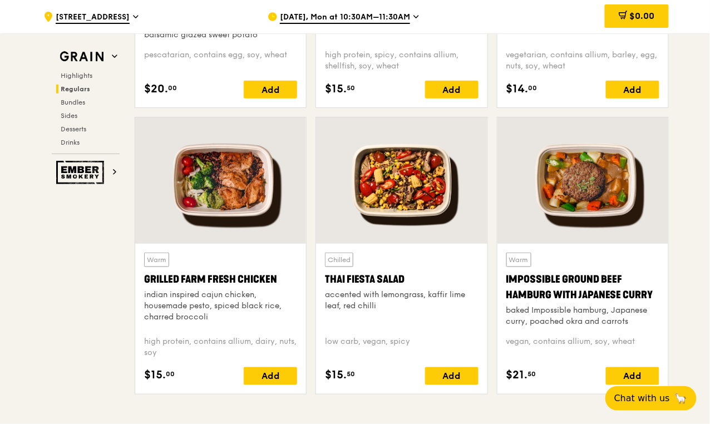
click at [420, 210] on div at bounding box center [401, 180] width 171 height 126
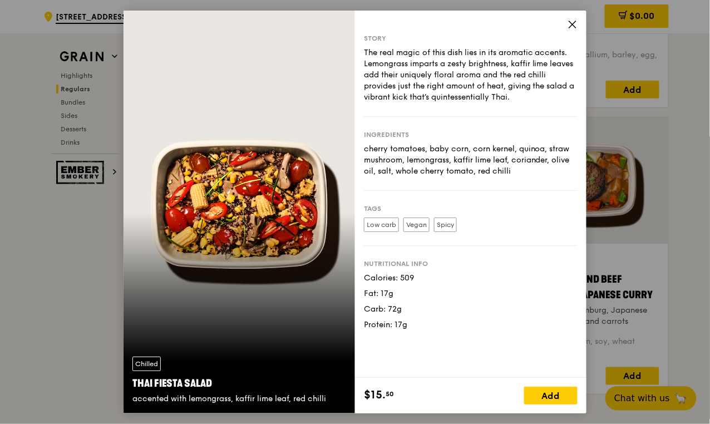
drag, startPoint x: 363, startPoint y: 148, endPoint x: 519, endPoint y: 171, distance: 157.6
click at [519, 171] on div "Story The real magic of this dish lies in its aromatic accents. Lemongrass impa…" at bounding box center [471, 194] width 232 height 367
copy div "cherry tomatoes, baby corn, corn kernel, quinoa, straw mushroom, lemongrass, ka…"
click at [568, 21] on icon at bounding box center [573, 24] width 10 height 10
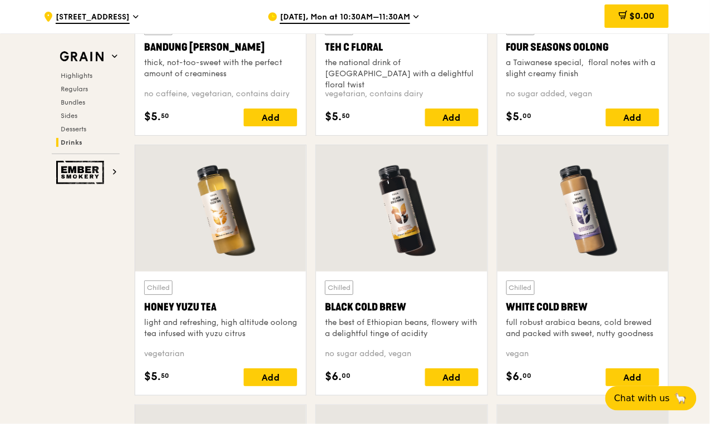
scroll to position [4089, 0]
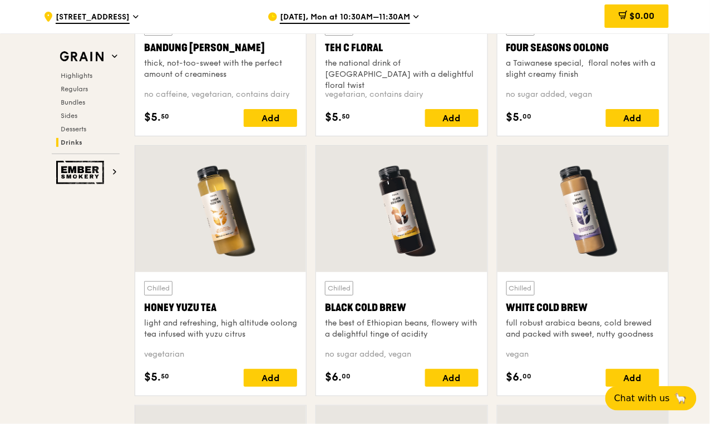
click at [404, 244] on div at bounding box center [401, 209] width 171 height 126
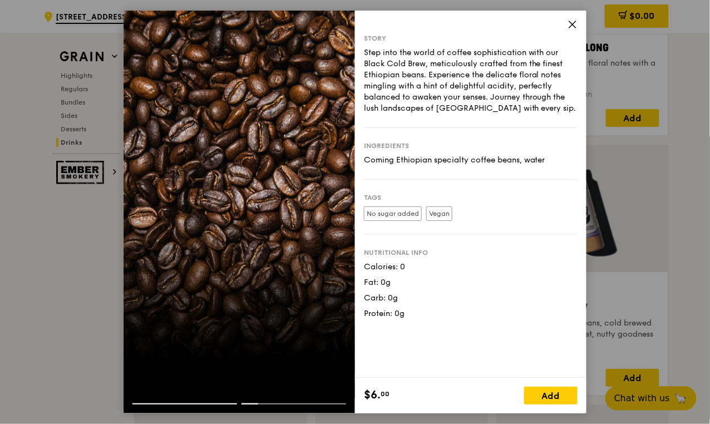
click at [573, 23] on icon at bounding box center [573, 24] width 10 height 10
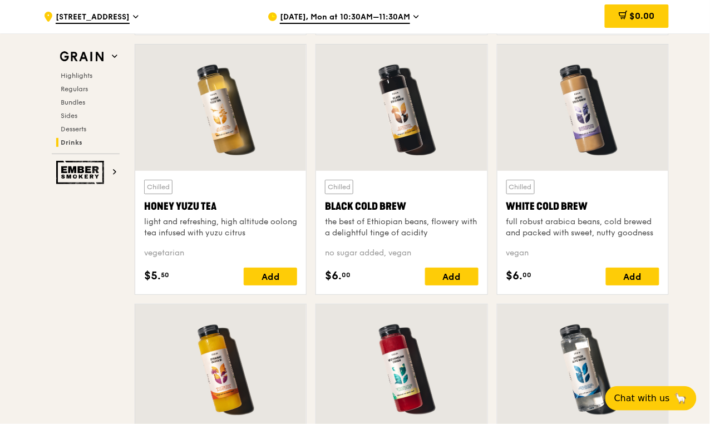
scroll to position [4191, 0]
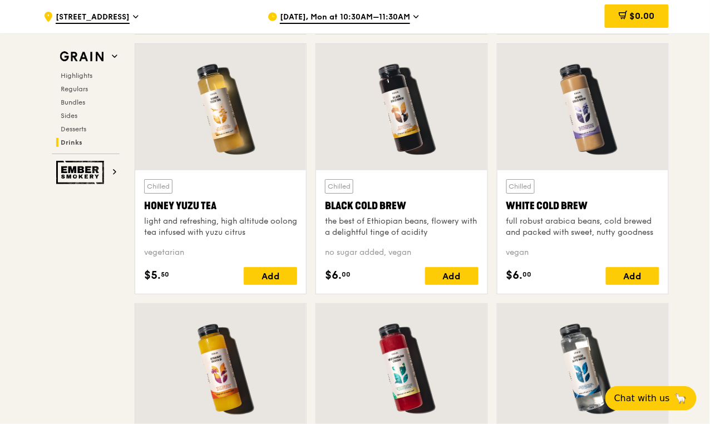
click at [210, 129] on div at bounding box center [220, 107] width 171 height 126
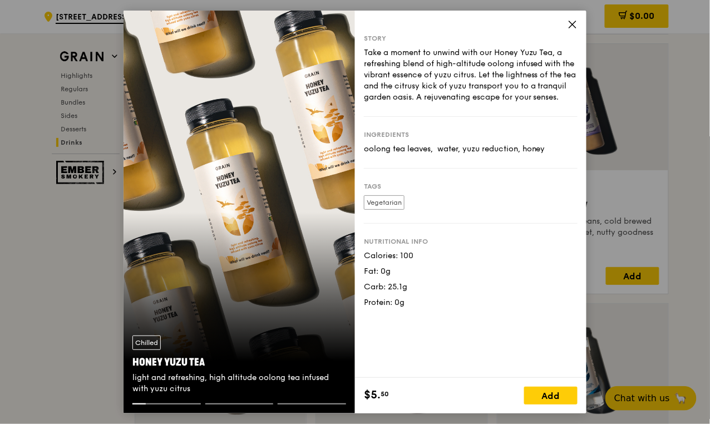
click at [420, 155] on div "oolong tea leaves,  water, yuzu reduction, honey" at bounding box center [471, 149] width 214 height 11
copy div "oolong tea leaves,  water, yuzu reduction, honey"
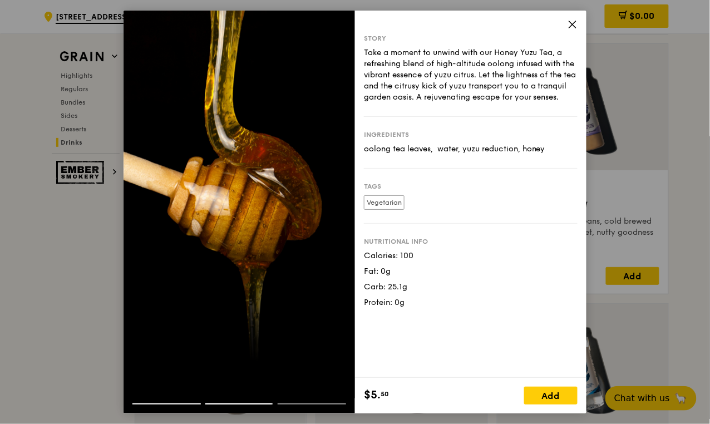
click at [171, 404] on div at bounding box center [167, 404] width 68 height 1
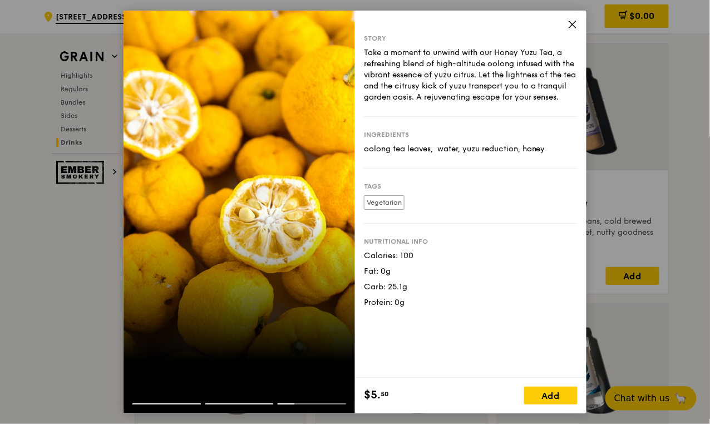
click at [572, 23] on icon at bounding box center [573, 24] width 10 height 10
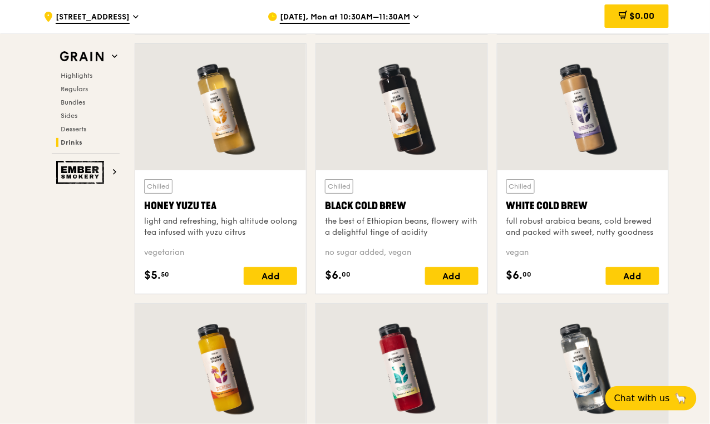
click at [405, 132] on div at bounding box center [401, 107] width 171 height 126
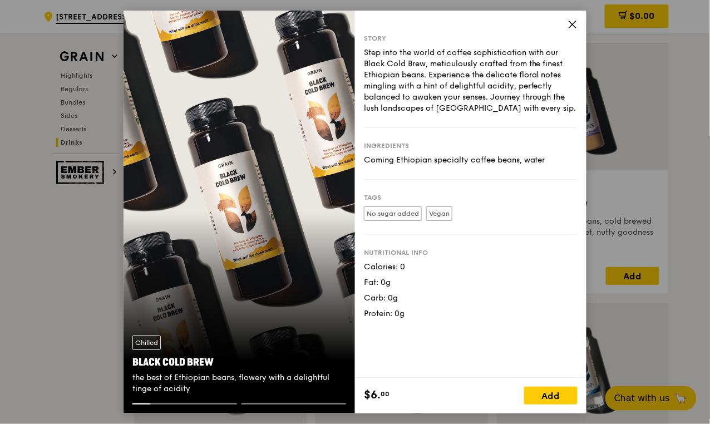
click at [418, 161] on div "Coming Ethiopian specialty coffee beans, water" at bounding box center [471, 160] width 214 height 11
copy div "Coming Ethiopian specialty coffee beans, water"
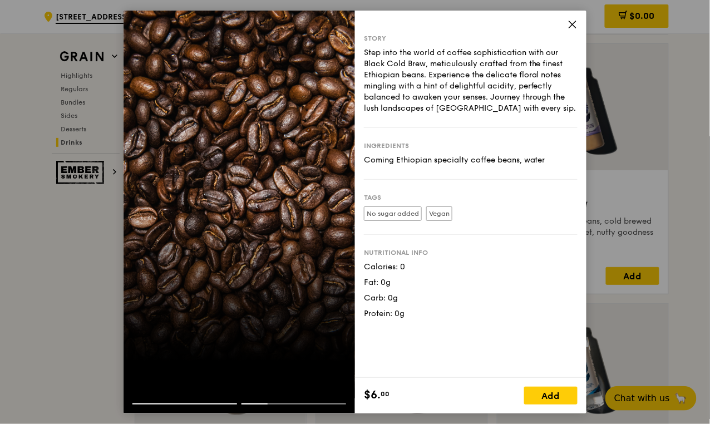
click at [577, 30] on span at bounding box center [573, 26] width 10 height 12
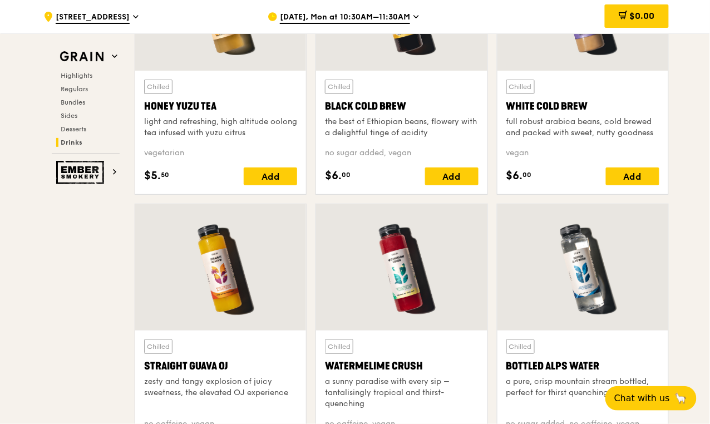
click at [597, 67] on div at bounding box center [583, 7] width 171 height 126
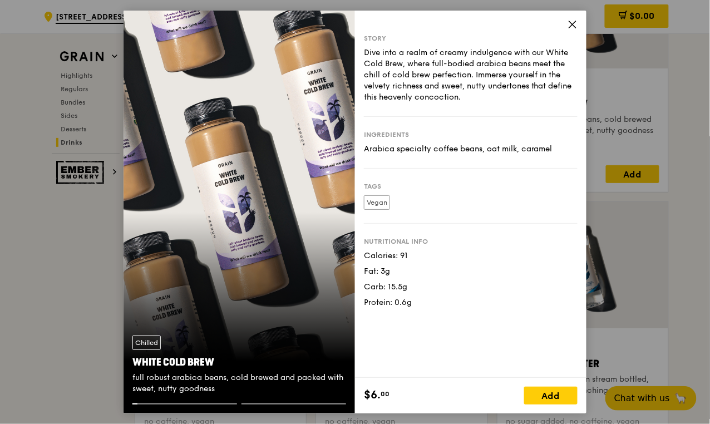
scroll to position [4293, 0]
click at [455, 149] on div "Arabica specialty coffee beans, oat milk, caramel" at bounding box center [471, 149] width 214 height 11
copy div "Arabica specialty coffee beans, oat milk, caramel"
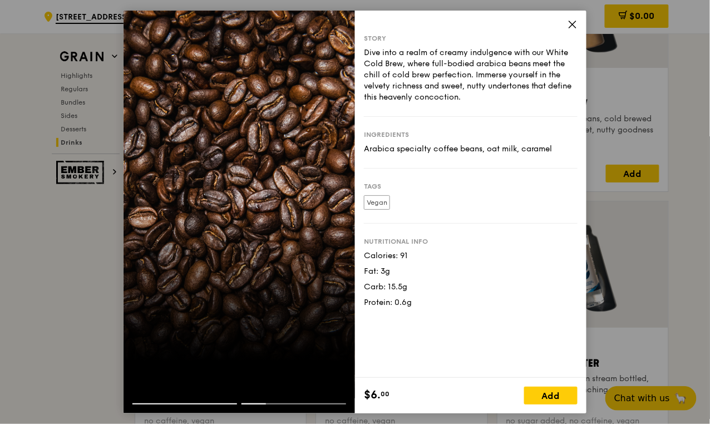
click at [572, 24] on icon at bounding box center [573, 24] width 7 height 7
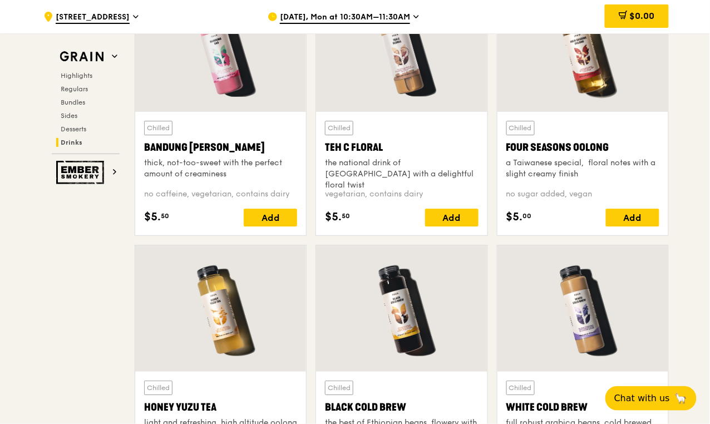
scroll to position [3986, 0]
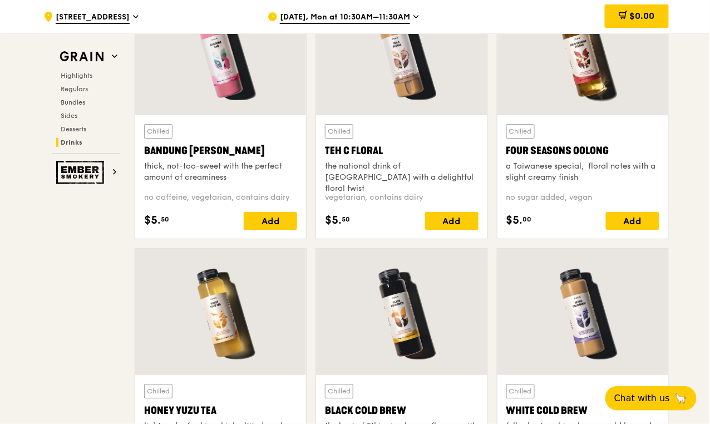
click at [596, 99] on div at bounding box center [583, 52] width 171 height 126
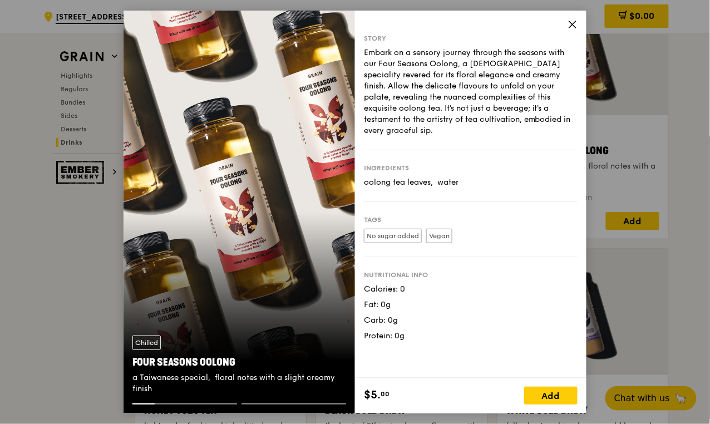
click at [424, 177] on div "oolong tea leaves,  water" at bounding box center [471, 182] width 214 height 11
copy div "oolong tea leaves,  water"
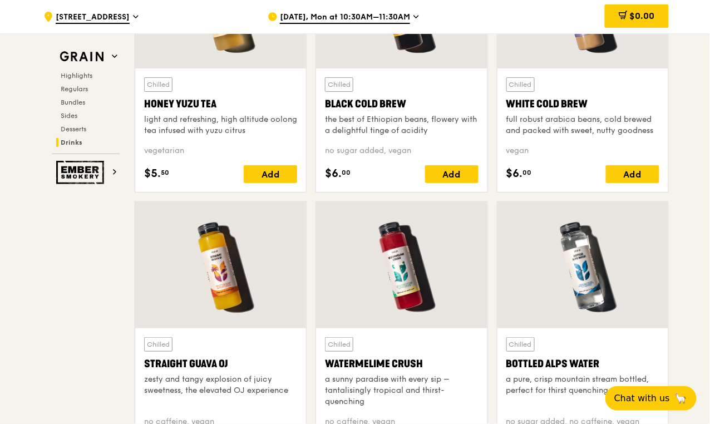
scroll to position [4293, 0]
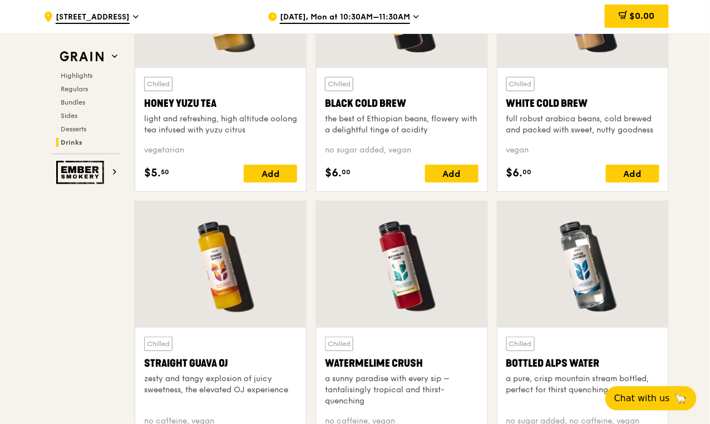
click at [605, 288] on div at bounding box center [583, 265] width 171 height 126
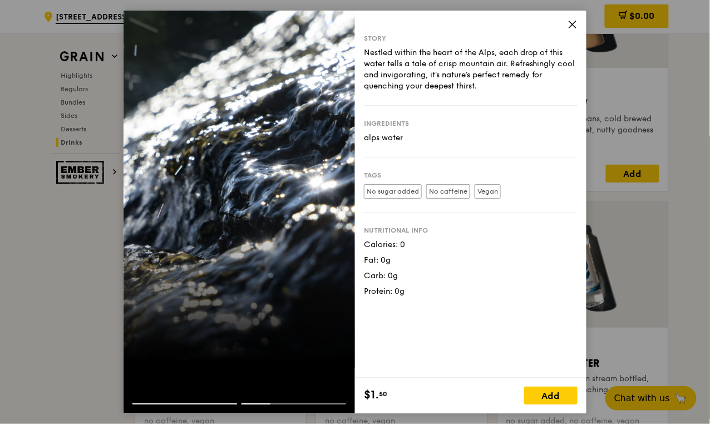
click at [568, 26] on icon at bounding box center [573, 24] width 10 height 10
